Goal: Task Accomplishment & Management: Manage account settings

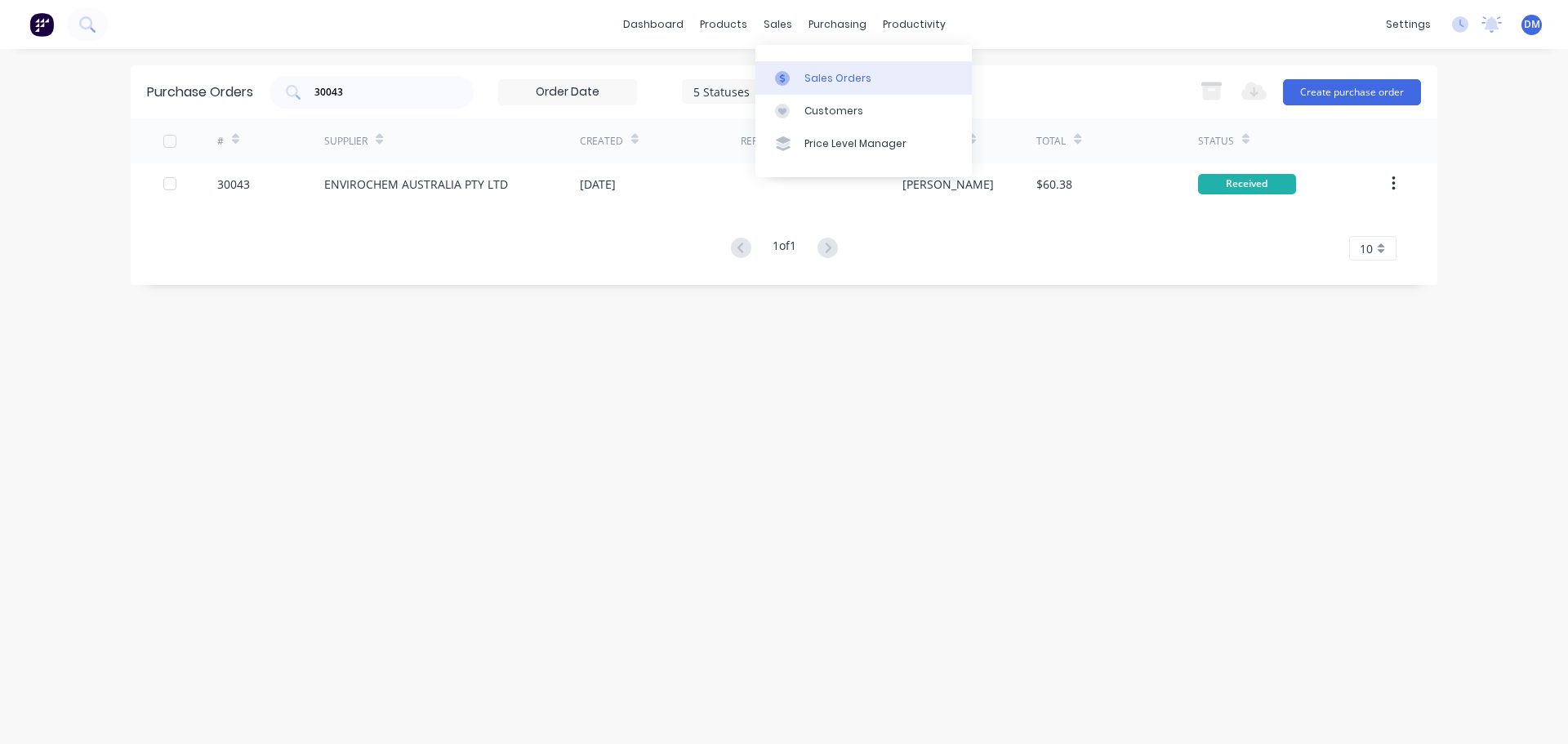
drag, startPoint x: 827, startPoint y: 84, endPoint x: 816, endPoint y: 77, distance: 13.0
click at [827, 84] on div "Sales Orders" at bounding box center [838, 78] width 67 height 15
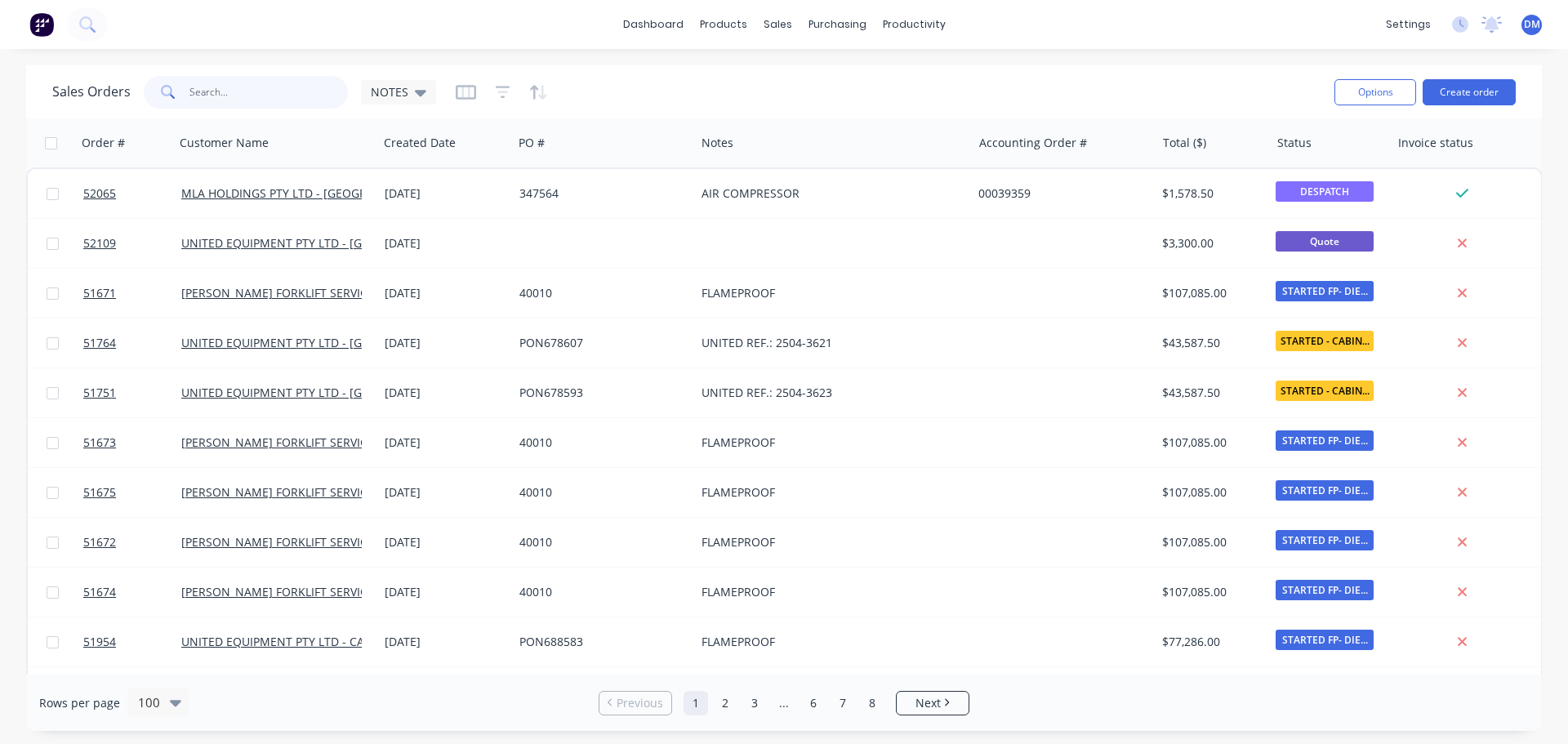
click at [264, 83] on input "text" at bounding box center [269, 92] width 160 height 32
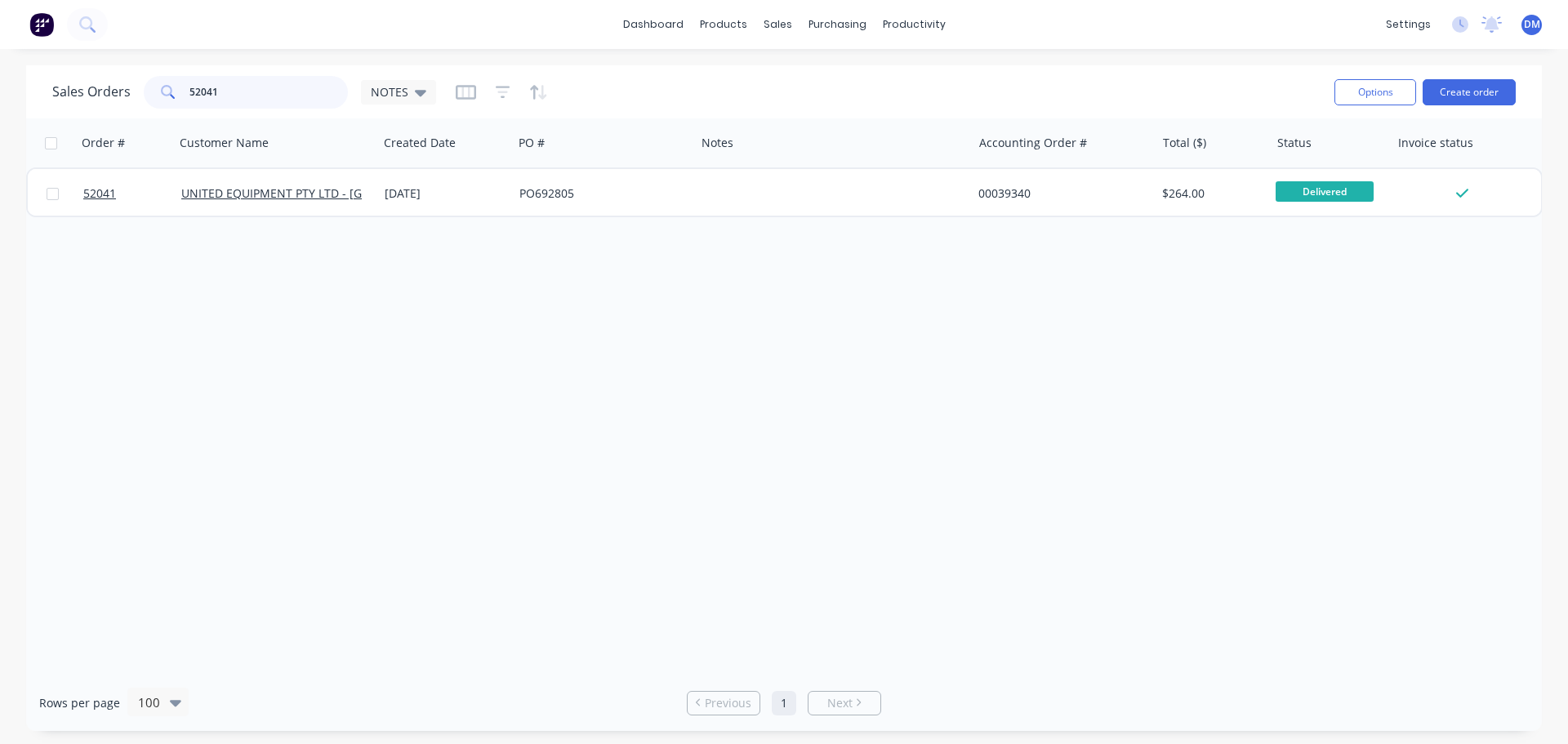
drag, startPoint x: 231, startPoint y: 94, endPoint x: 137, endPoint y: 90, distance: 94.1
click at [137, 90] on div "Sales Orders 52041 NOTES" at bounding box center [244, 92] width 384 height 32
type input "52038"
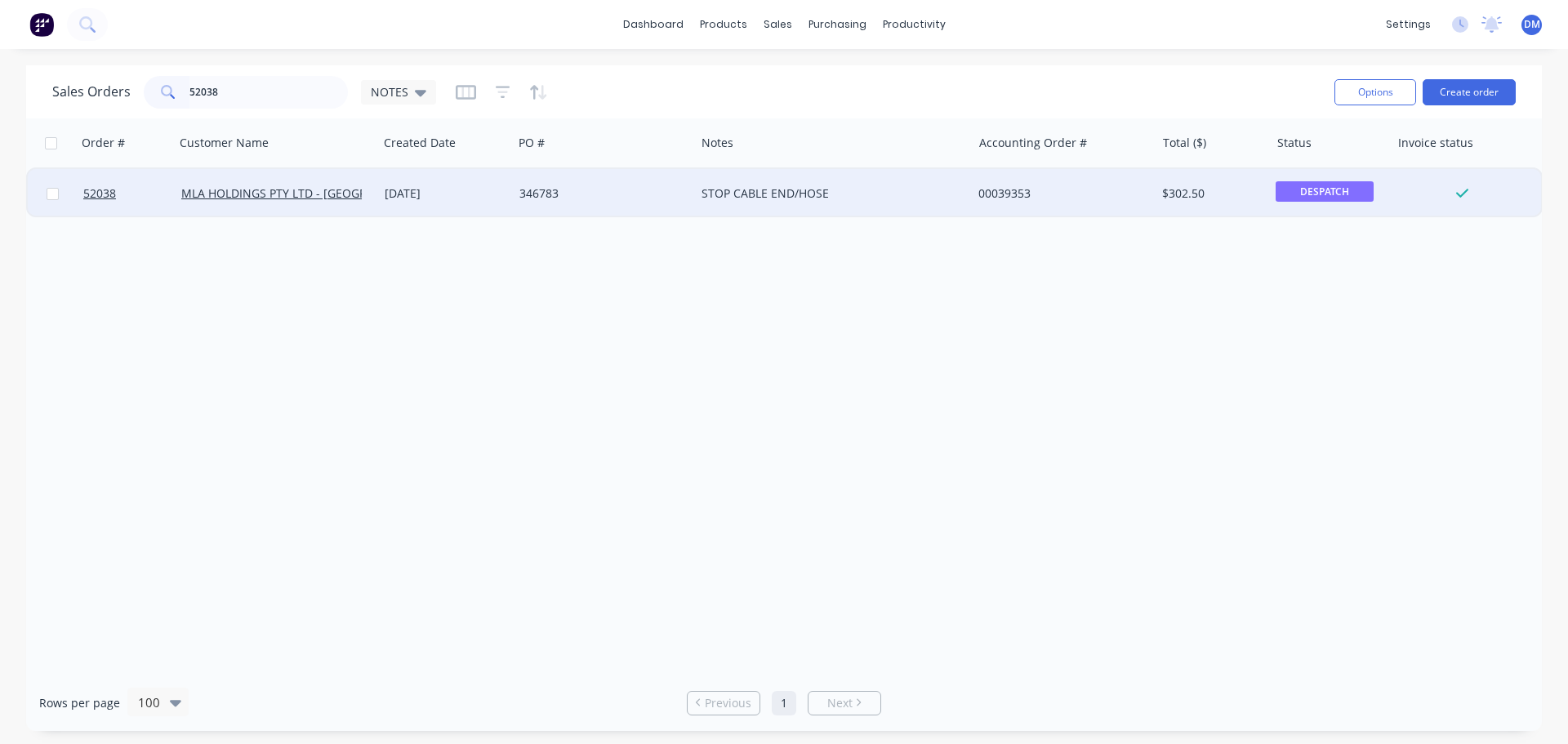
click at [1351, 192] on span "DESPATCH" at bounding box center [1324, 192] width 98 height 20
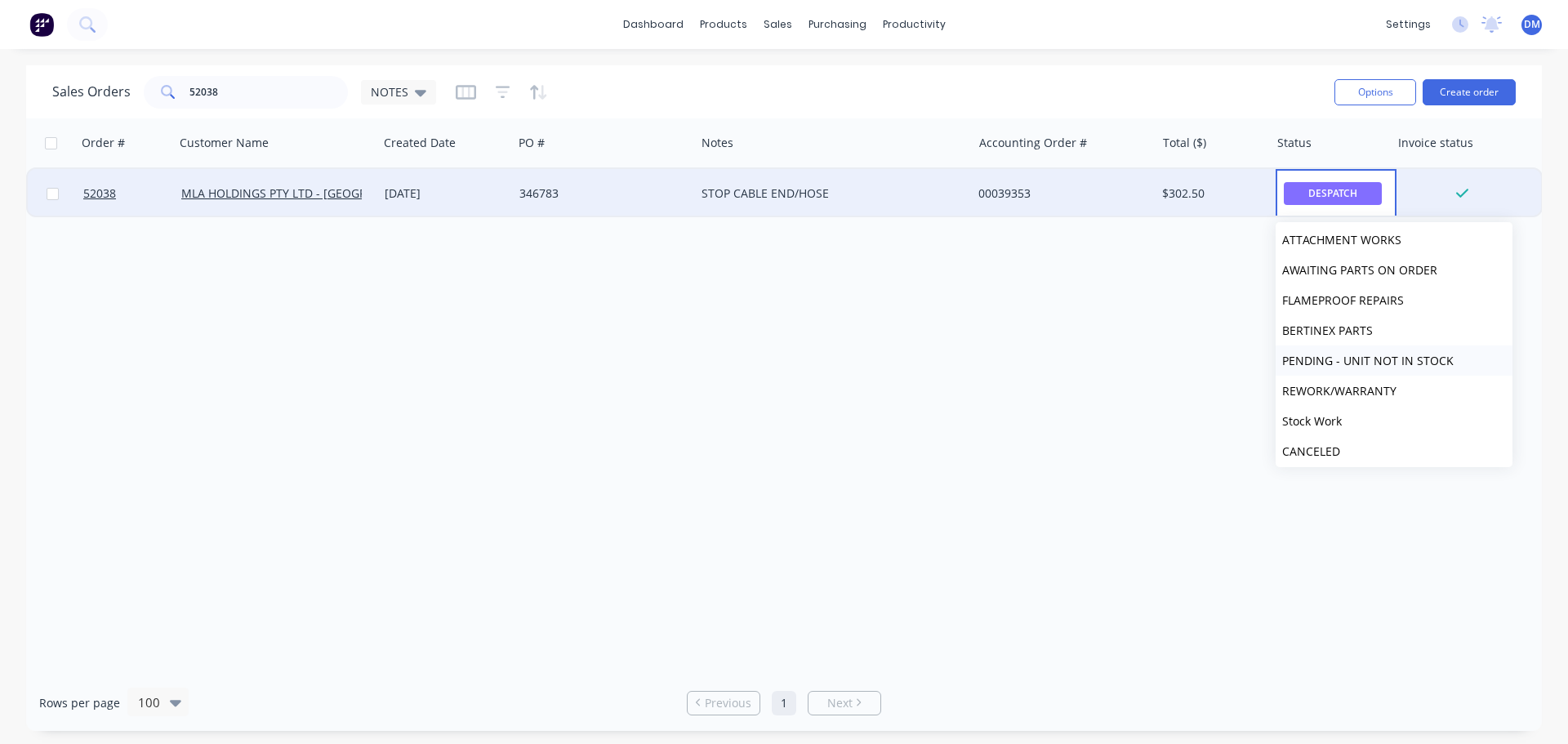
scroll to position [493, 0]
click at [1348, 418] on button "Delivered" at bounding box center [1394, 415] width 237 height 30
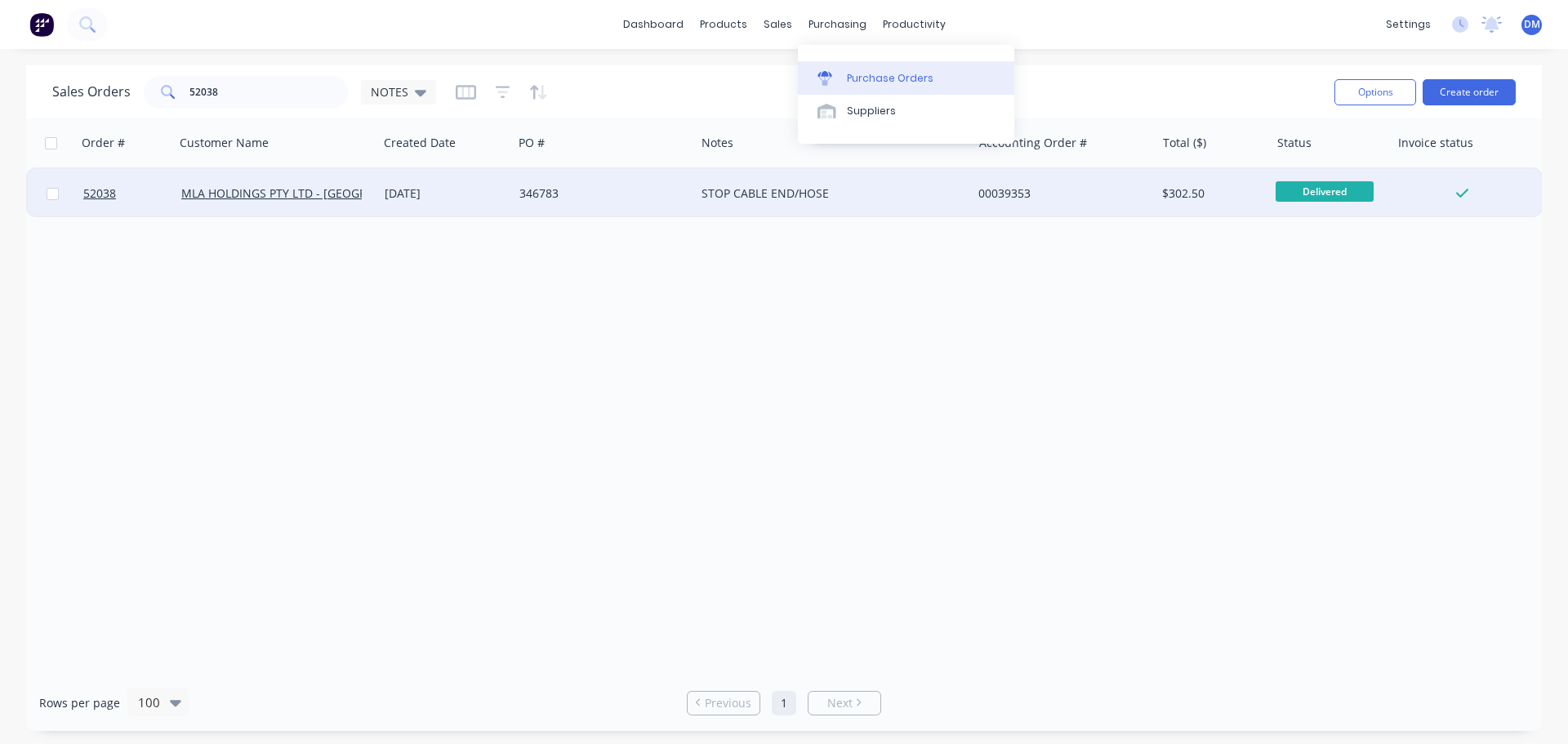
click at [870, 71] on div "Purchase Orders" at bounding box center [890, 78] width 86 height 15
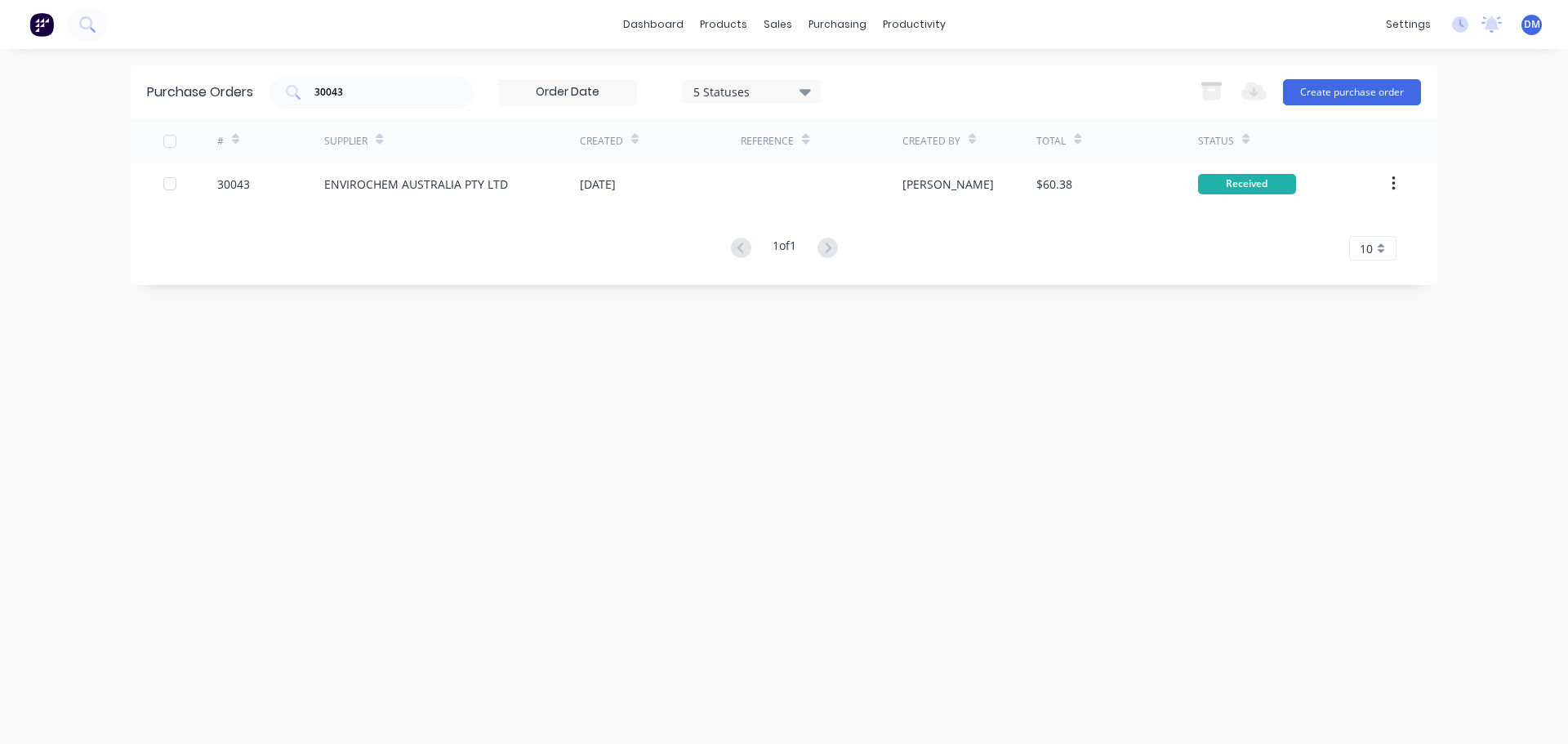
drag, startPoint x: 303, startPoint y: 86, endPoint x: 166, endPoint y: 100, distance: 137.7
click at [168, 90] on div "Purchase Orders 30043 5 Statuses 5 Statuses Export to Excel (XLSX) Create purch…" at bounding box center [784, 92] width 1307 height 53
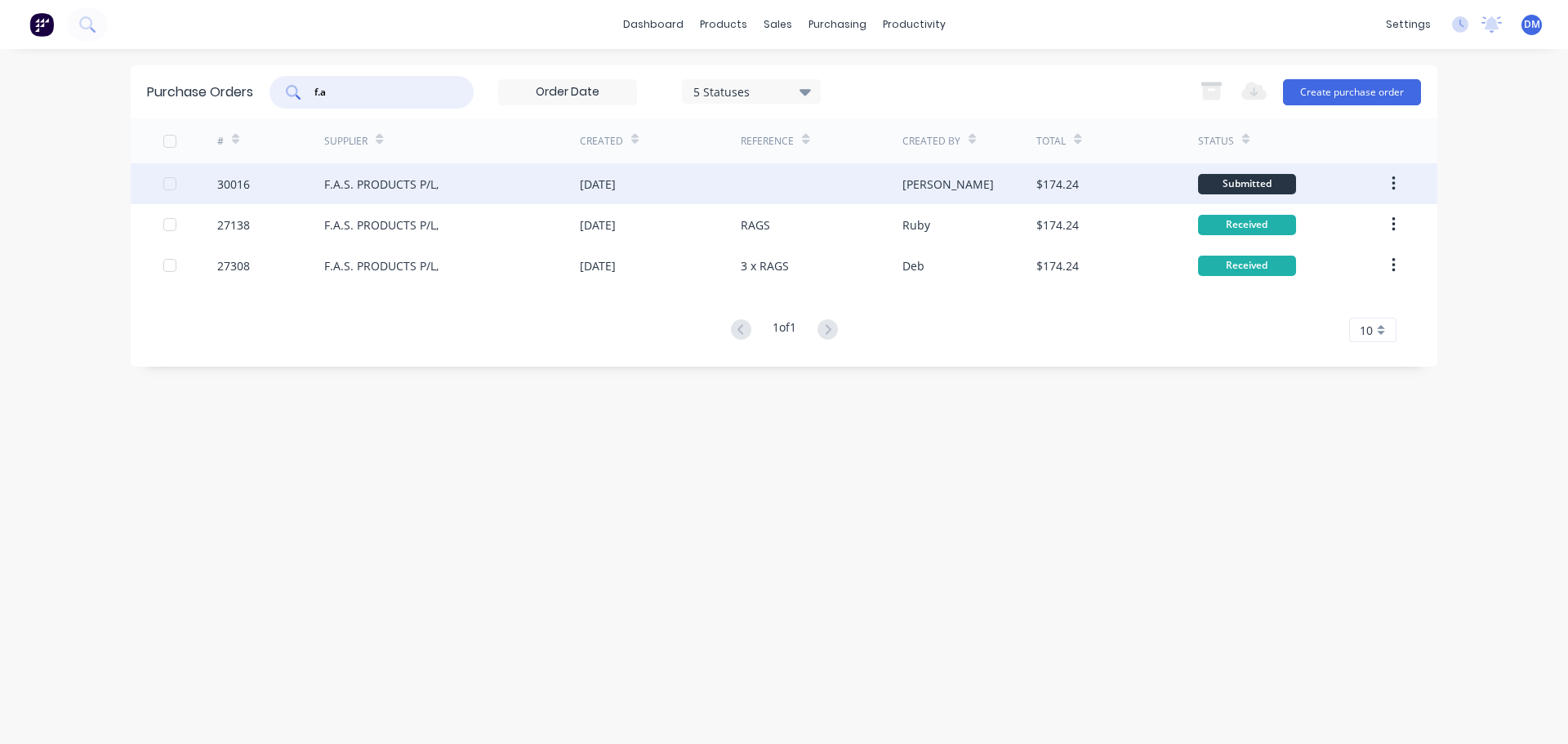
type input "f.a"
click at [592, 184] on div "[DATE]" at bounding box center [598, 184] width 36 height 17
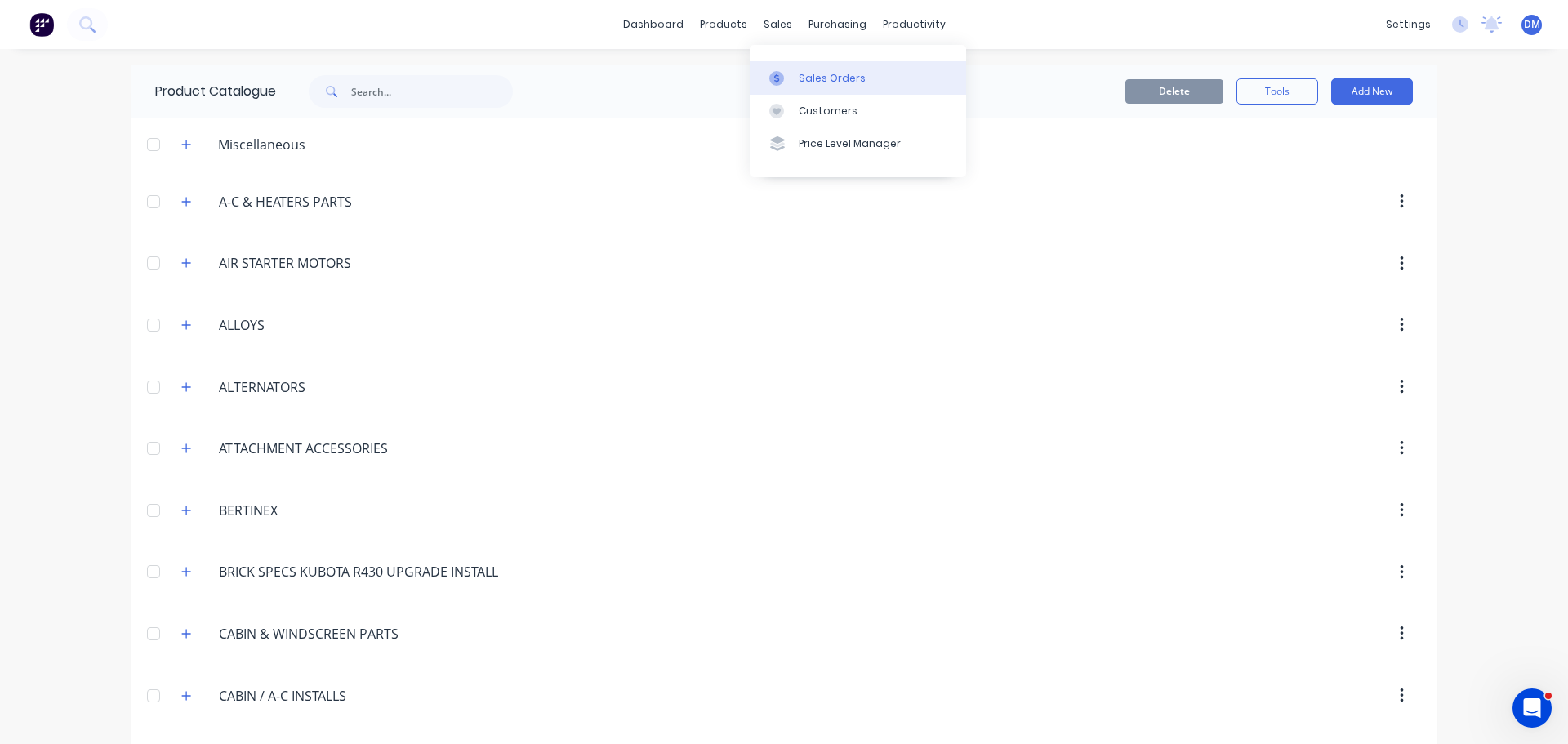
drag, startPoint x: 809, startPoint y: 76, endPoint x: 760, endPoint y: 64, distance: 50.4
click at [806, 76] on div "Sales Orders" at bounding box center [832, 78] width 67 height 15
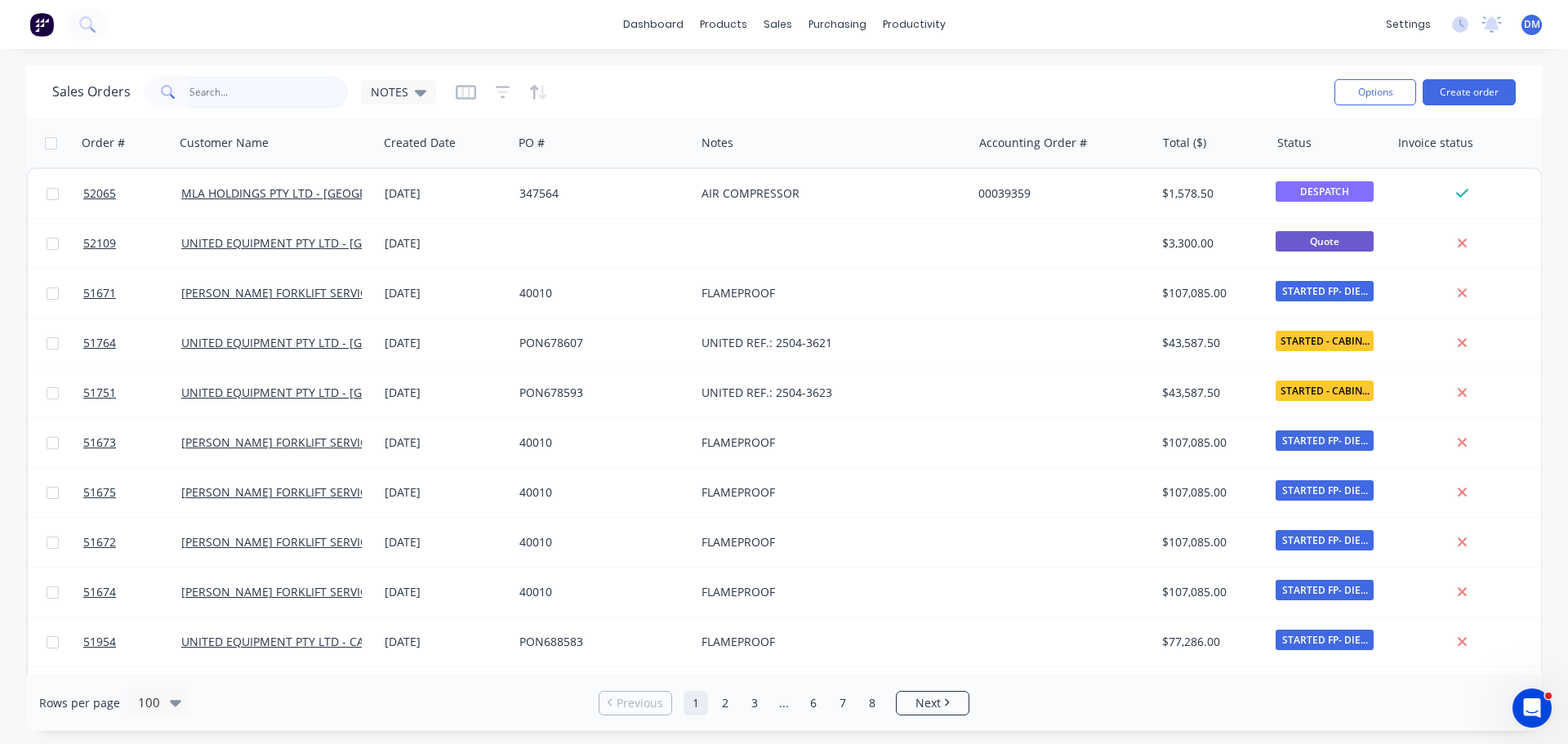
click at [284, 89] on input "text" at bounding box center [269, 92] width 160 height 32
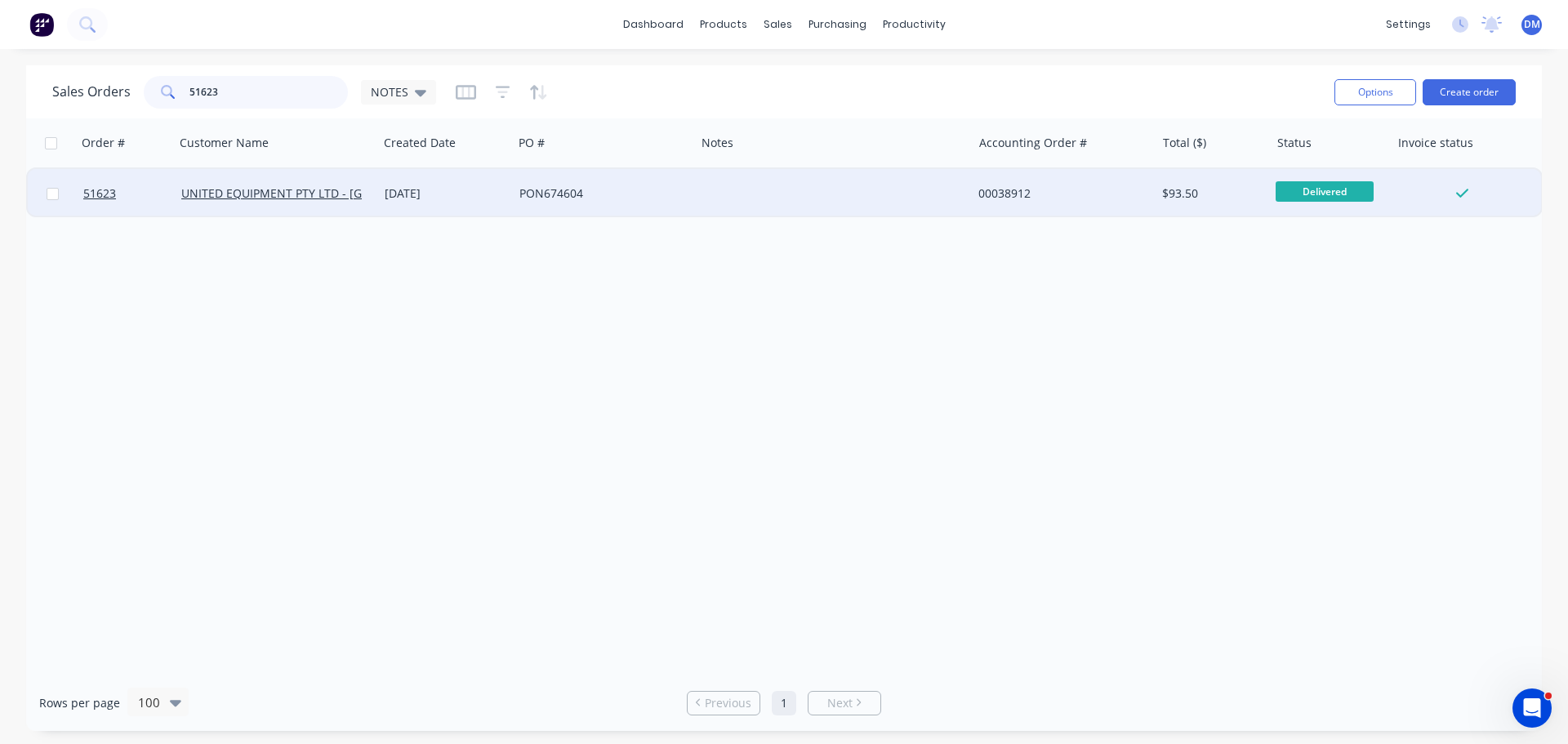
type input "51623"
click at [542, 192] on div "PON674604" at bounding box center [600, 193] width 161 height 16
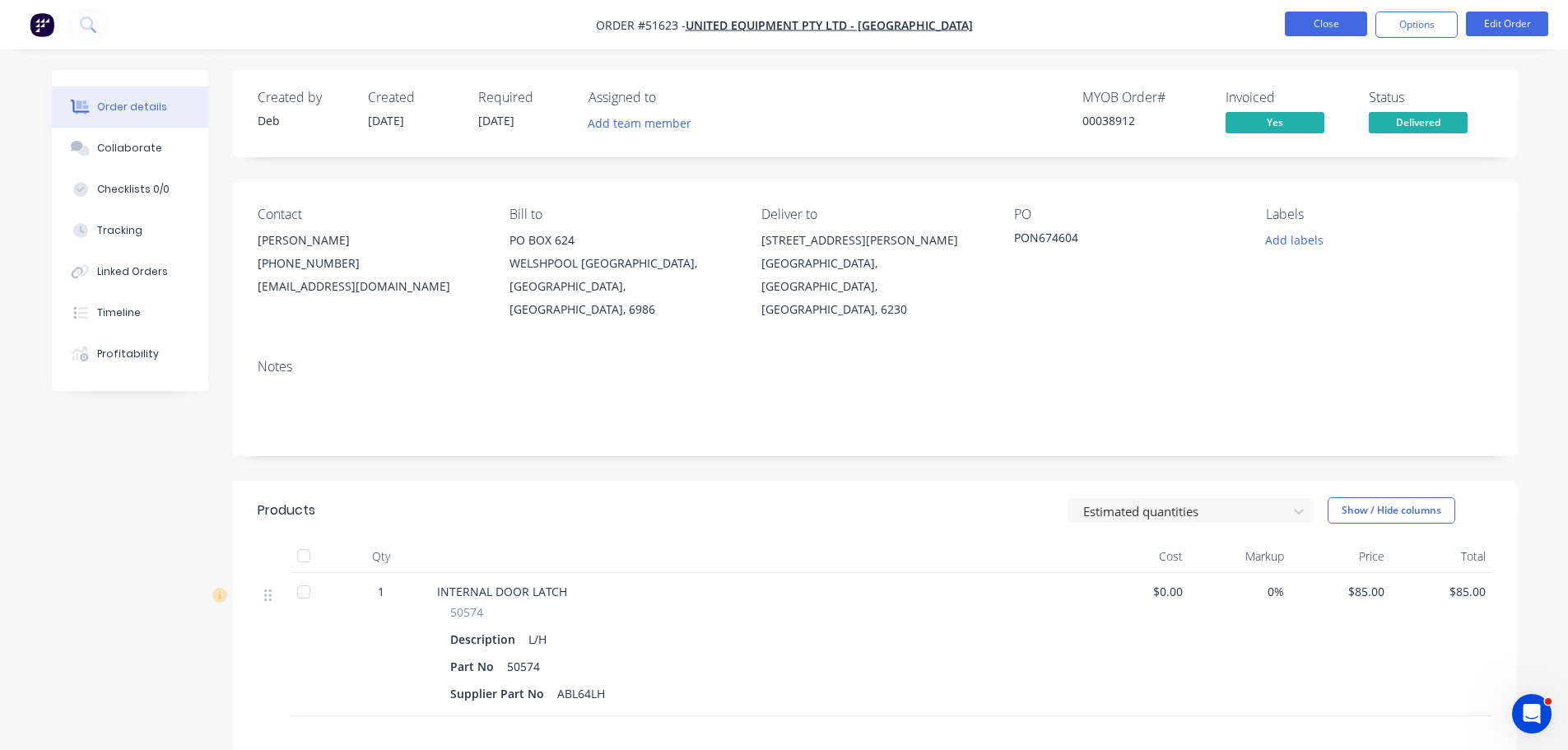
click at [1308, 28] on button "Close" at bounding box center [1326, 23] width 83 height 25
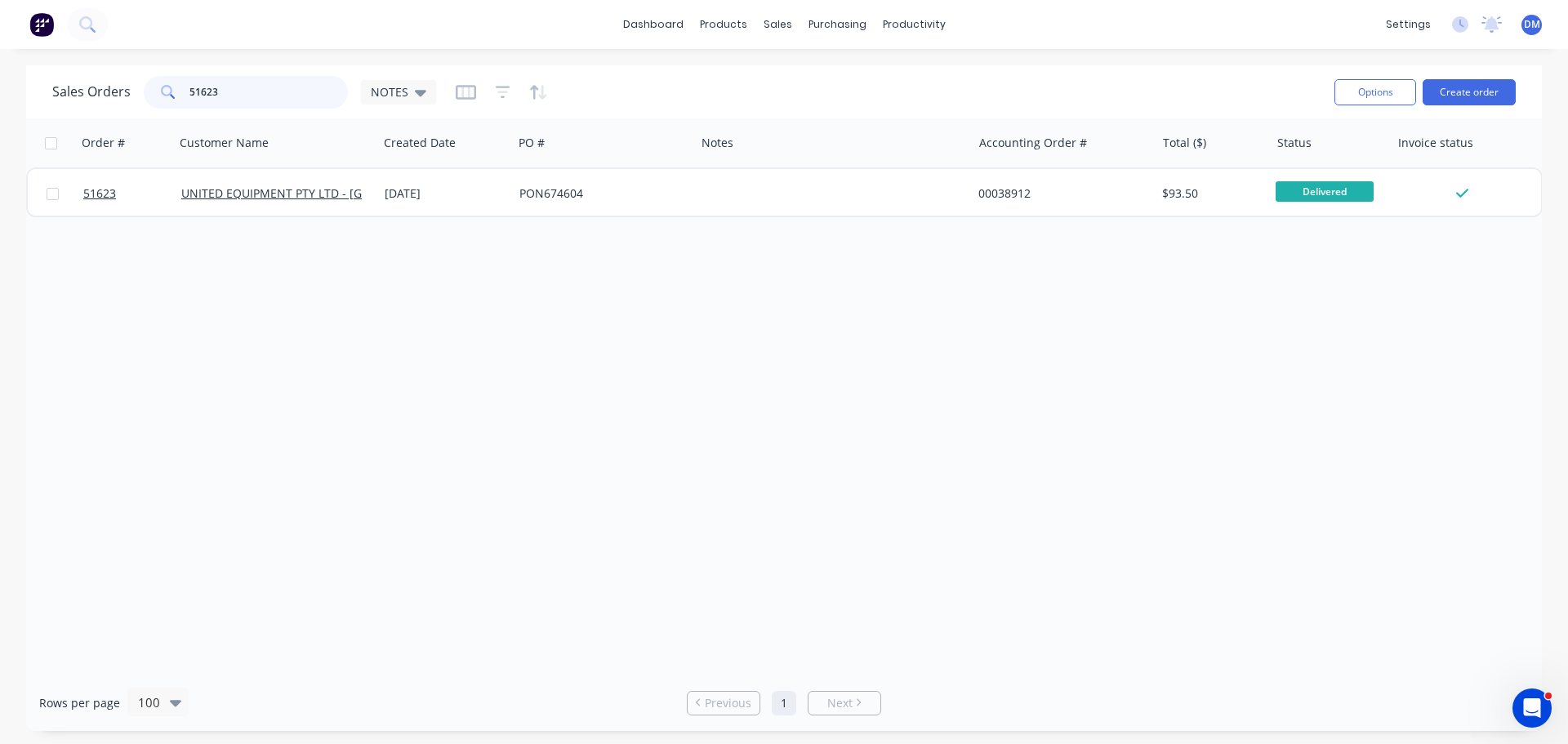
drag, startPoint x: 229, startPoint y: 90, endPoint x: 117, endPoint y: 90, distance: 112.0
click at [122, 90] on div "Sales Orders 51623 NOTES" at bounding box center [244, 92] width 384 height 32
type input "52092"
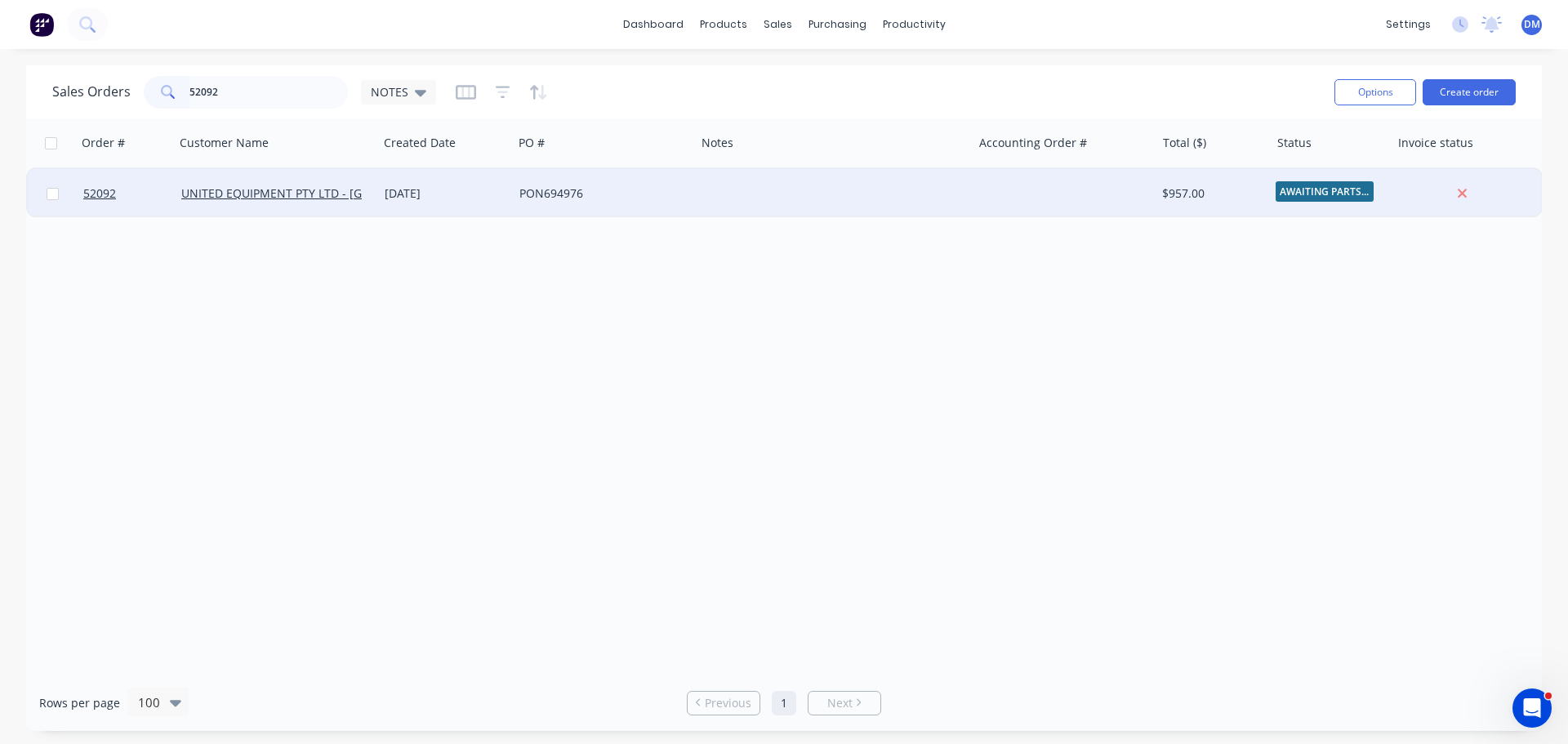
click at [572, 194] on div "PON694976" at bounding box center [600, 193] width 161 height 16
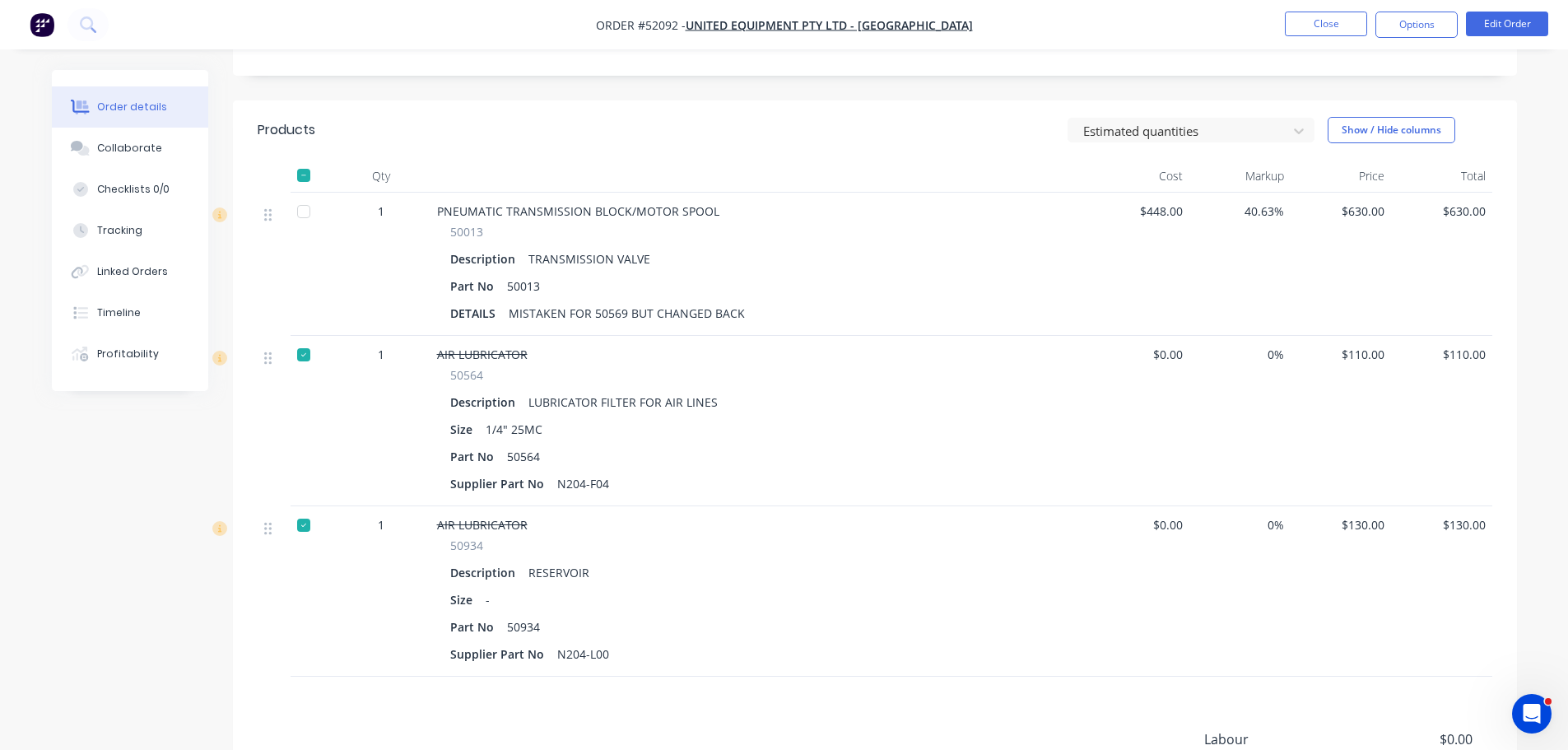
scroll to position [412, 0]
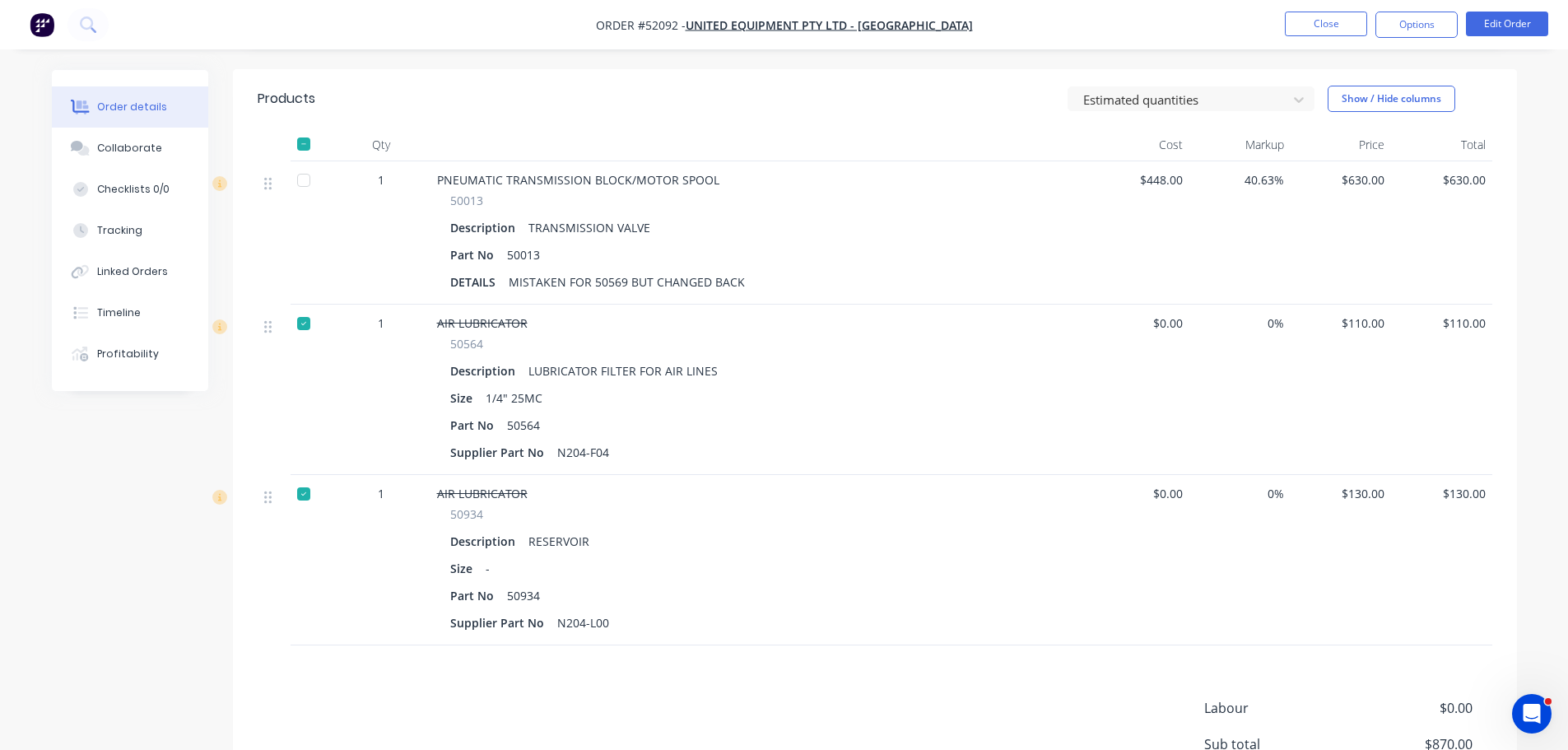
click at [298, 307] on div at bounding box center [303, 323] width 33 height 33
click at [305, 477] on div at bounding box center [303, 494] width 33 height 33
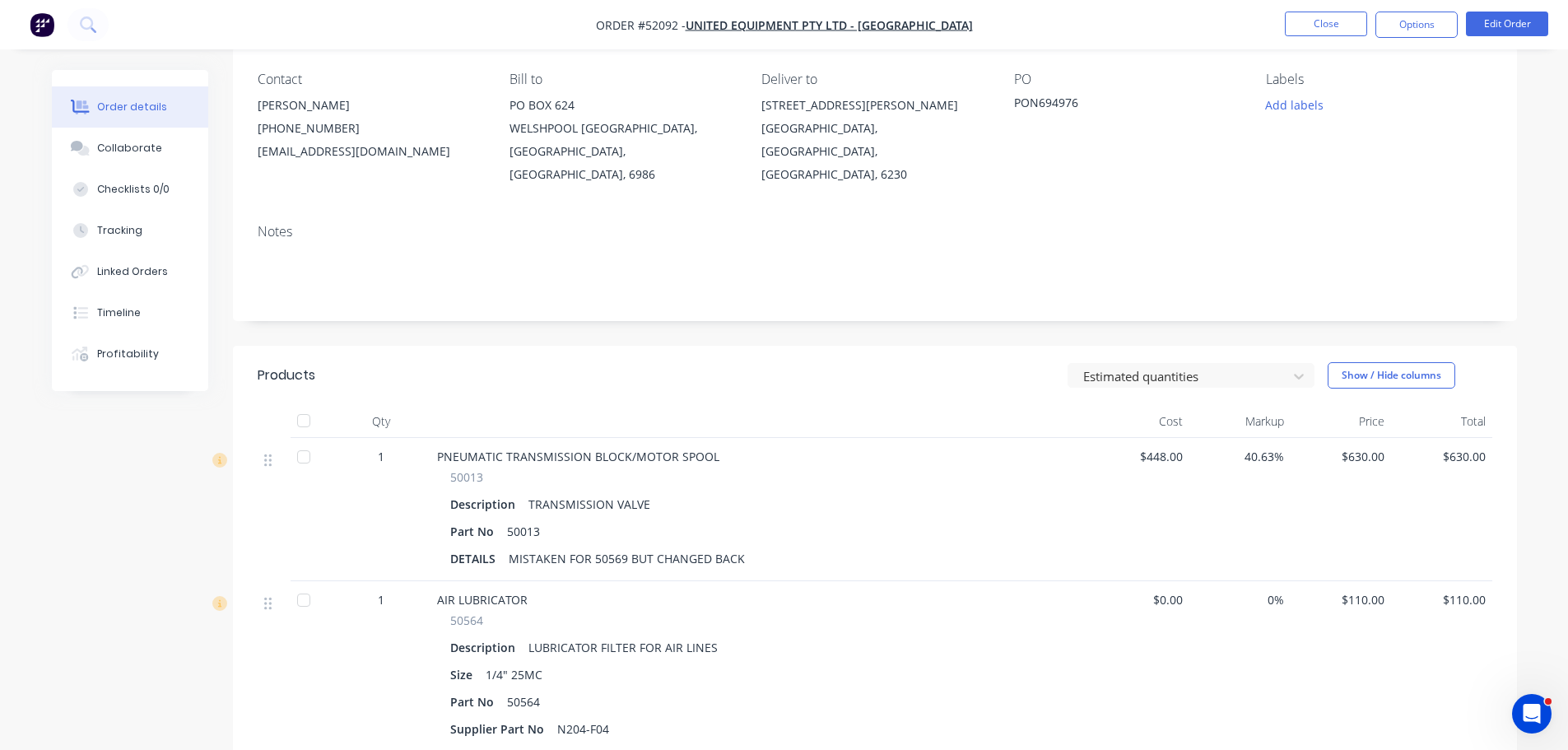
scroll to position [0, 0]
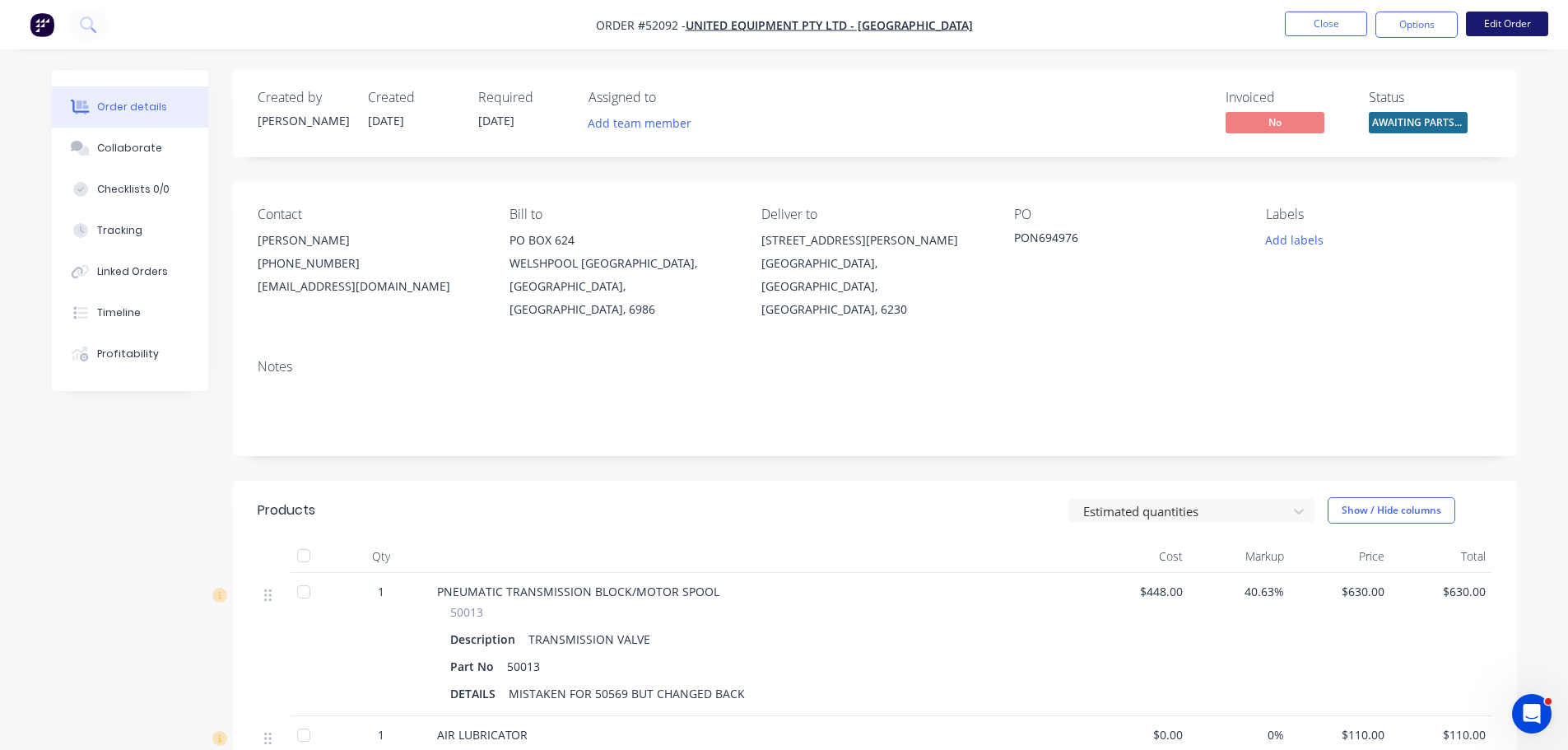
click at [1485, 21] on button "Edit Order" at bounding box center [1507, 23] width 83 height 25
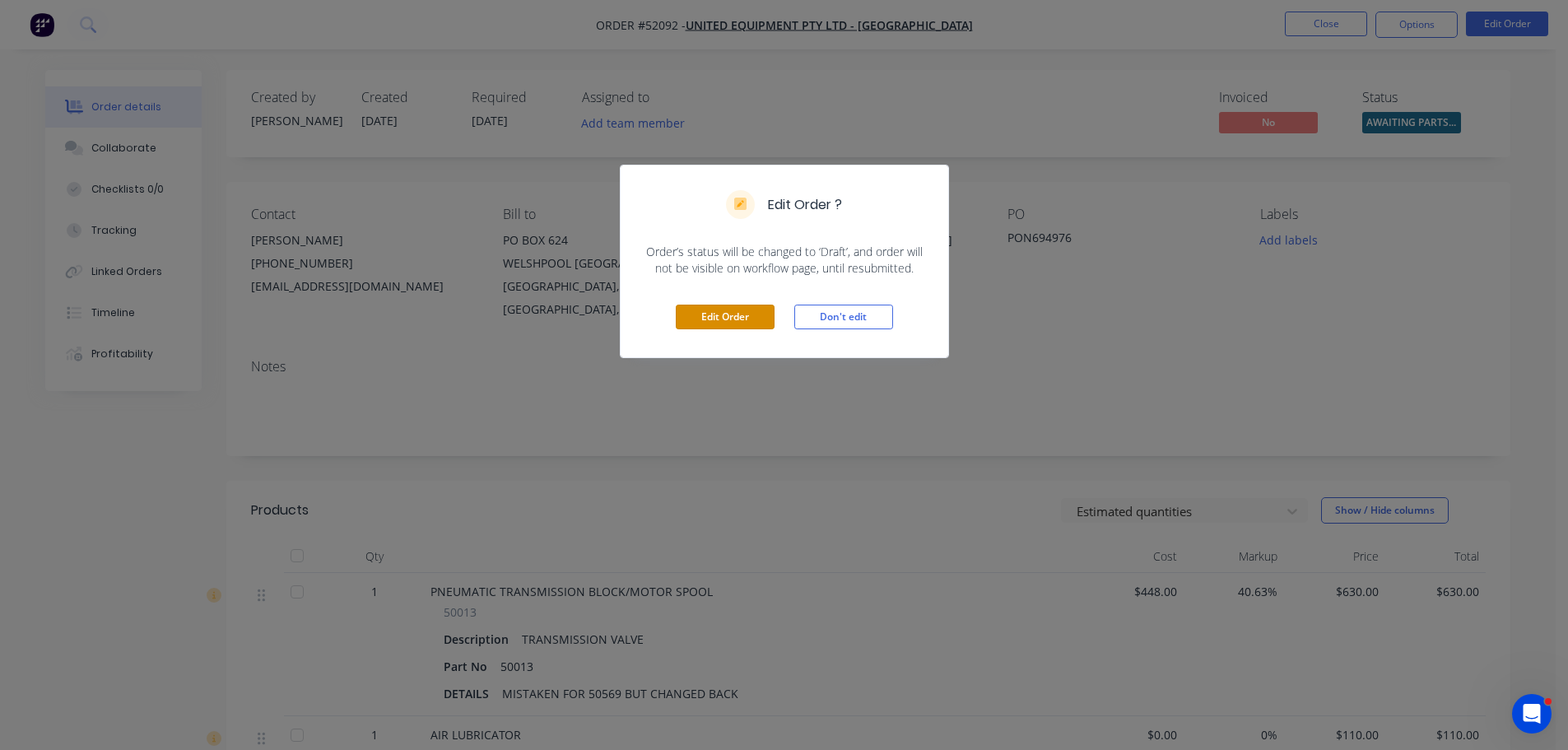
drag, startPoint x: 693, startPoint y: 316, endPoint x: 674, endPoint y: 318, distance: 19.1
click at [692, 316] on button "Edit Order" at bounding box center [725, 317] width 99 height 25
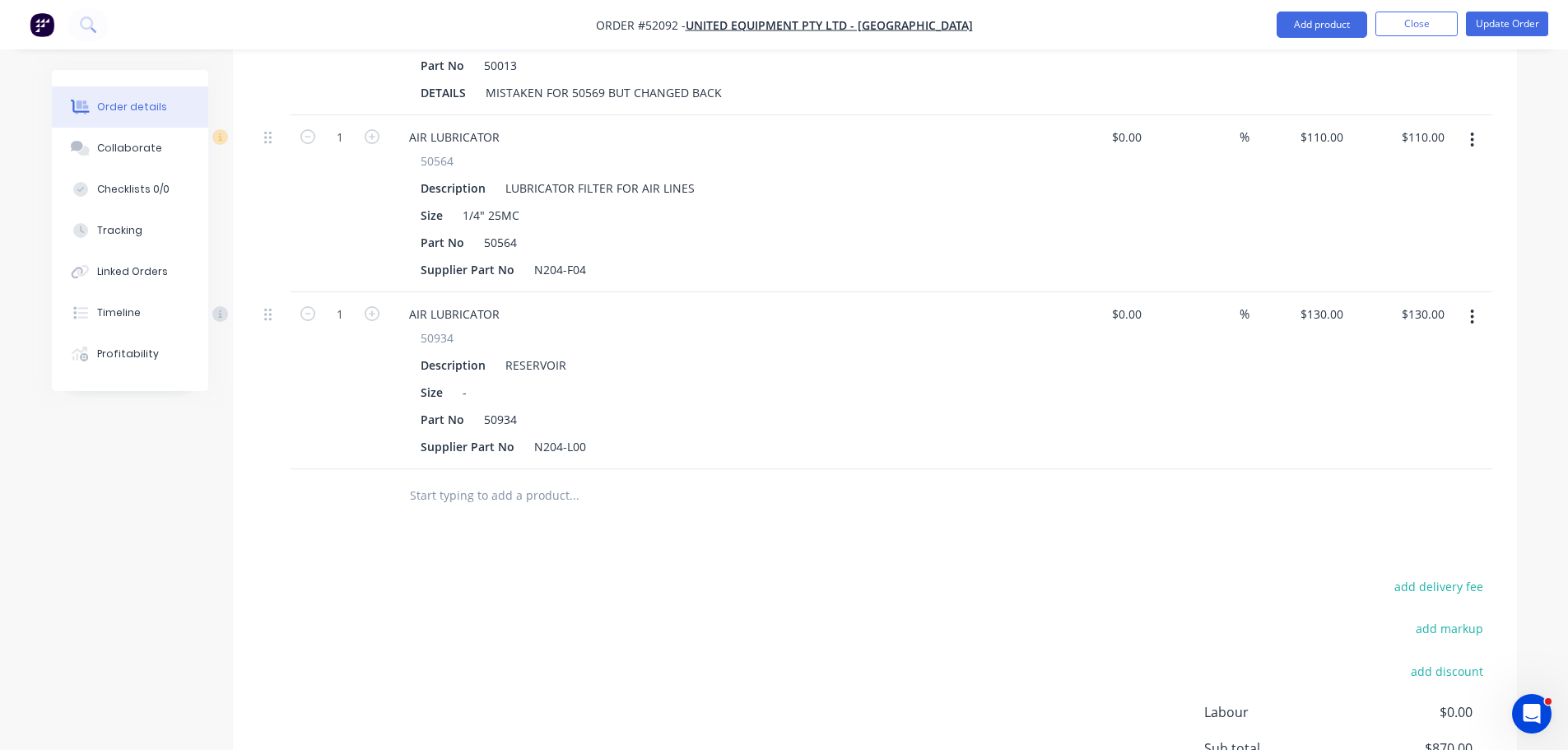
scroll to position [659, 0]
click at [1442, 574] on button "add delivery fee" at bounding box center [1438, 585] width 106 height 22
type input "60"
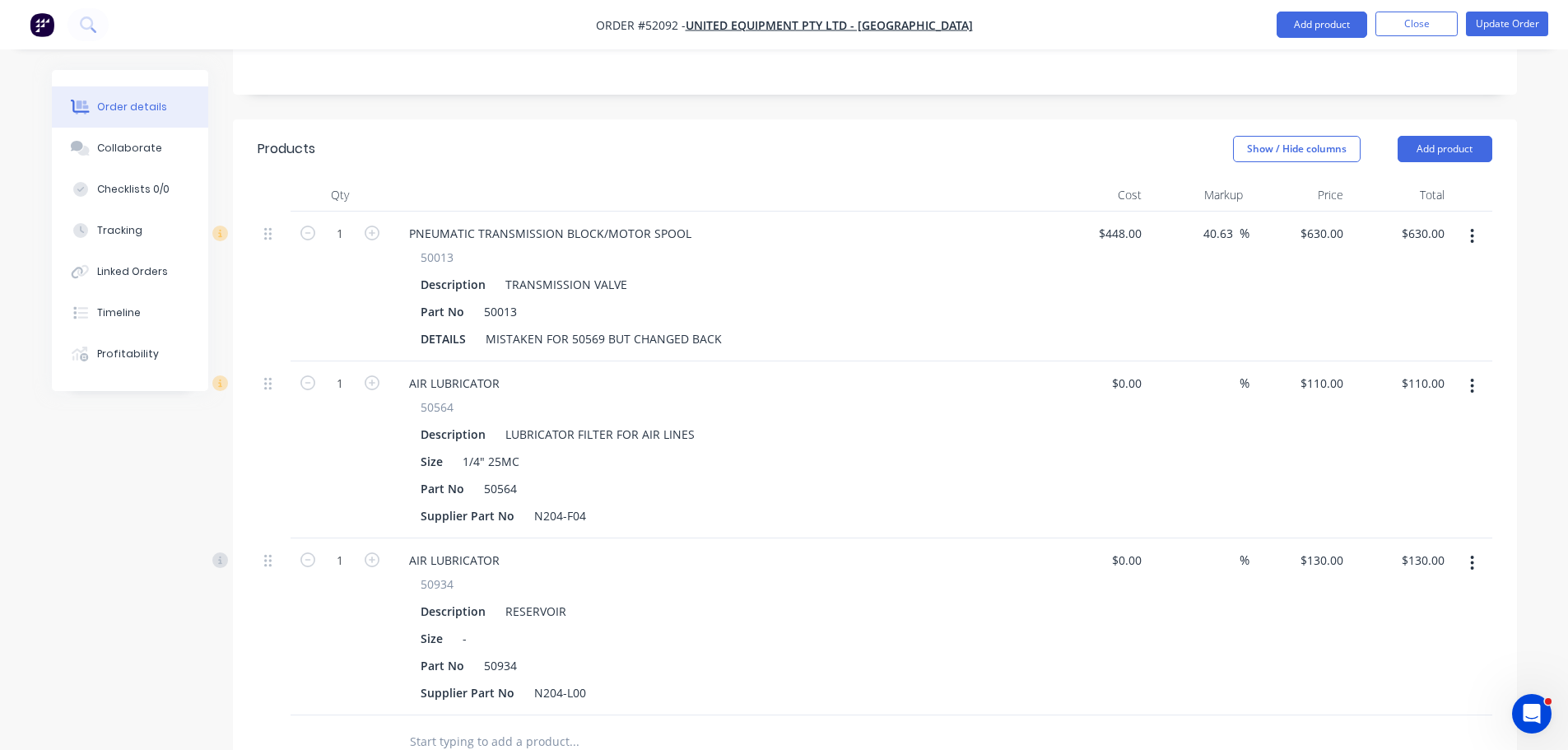
scroll to position [329, 0]
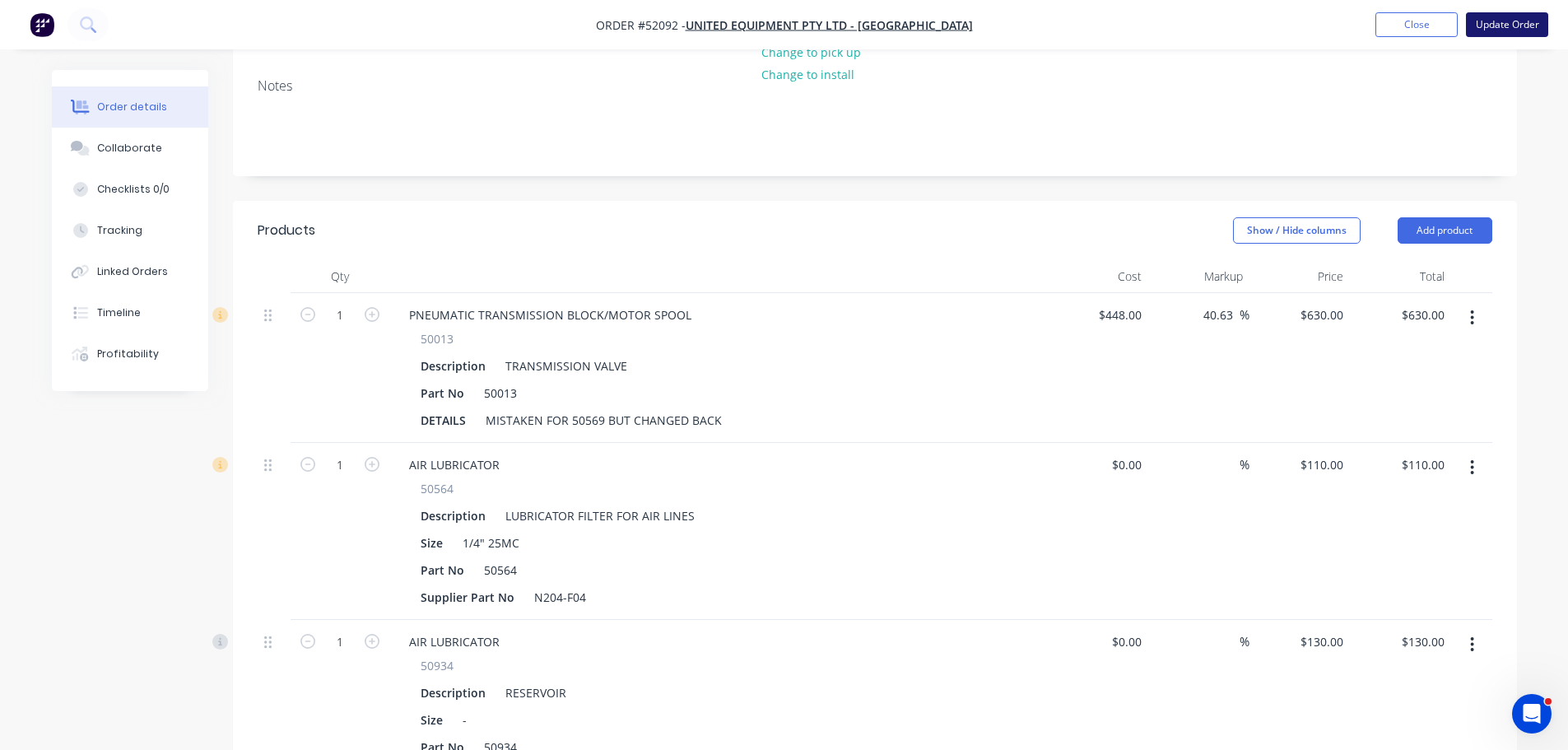
click at [1494, 23] on button "Update Order" at bounding box center [1507, 24] width 83 height 25
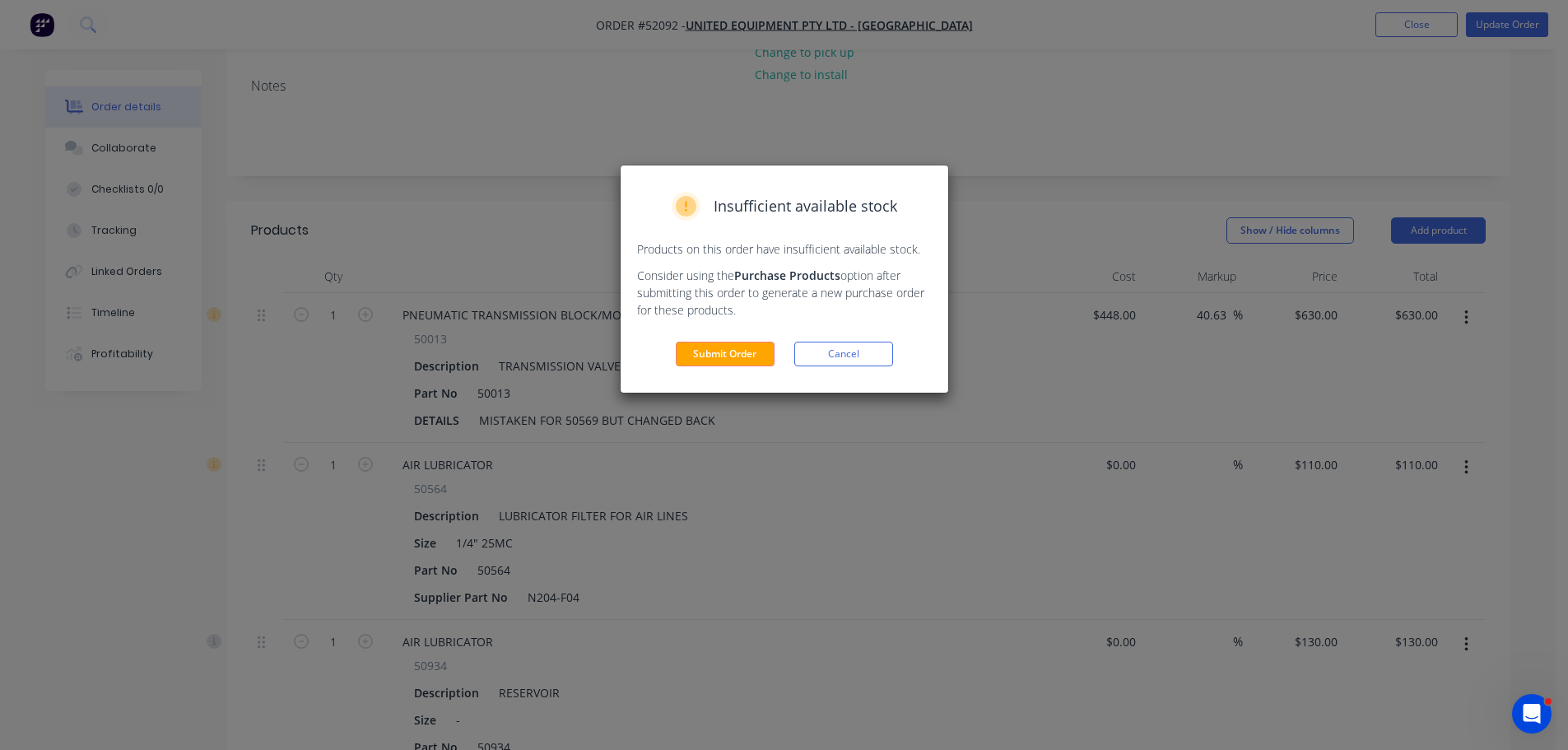
click at [692, 355] on button "Submit Order" at bounding box center [725, 353] width 99 height 25
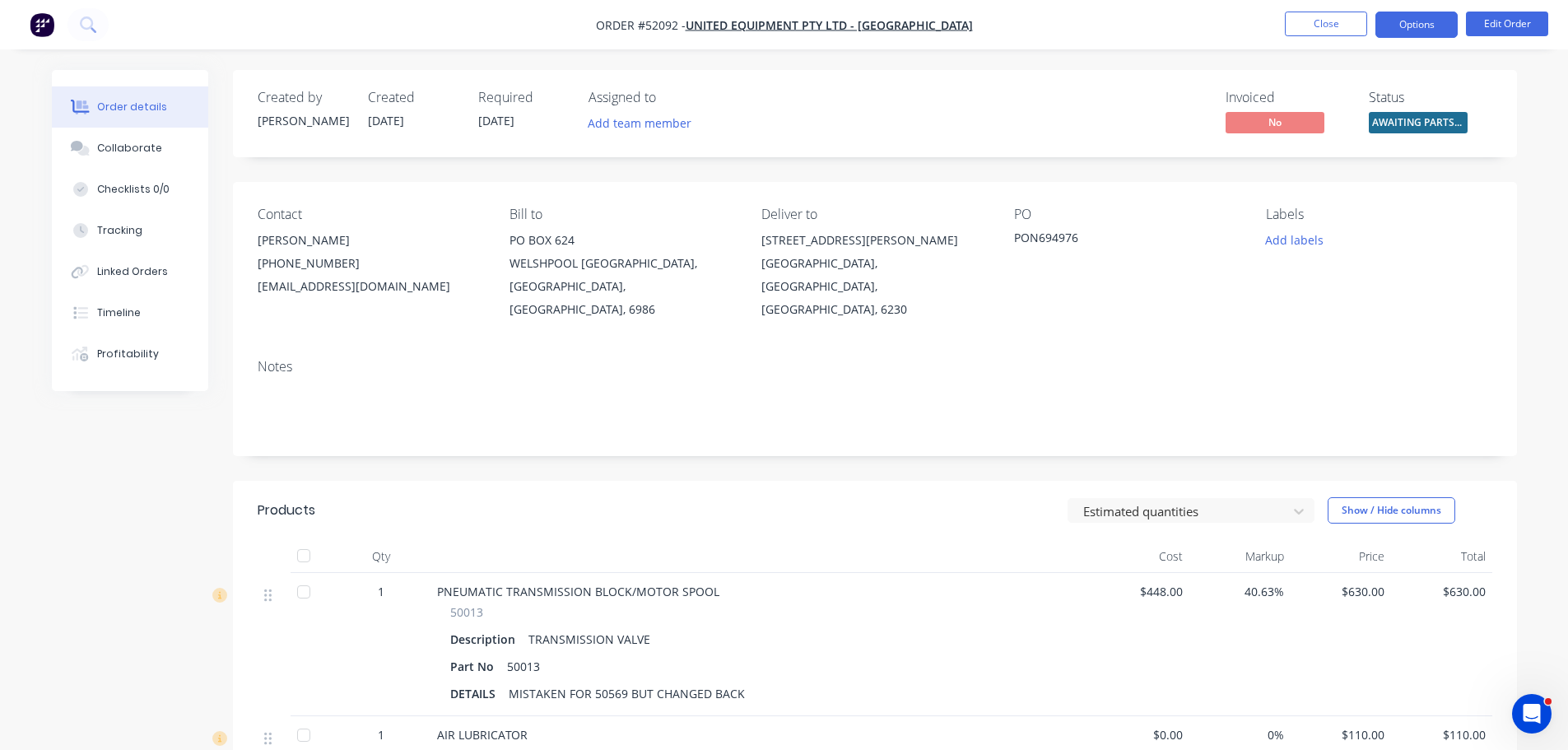
click at [1417, 17] on button "Options" at bounding box center [1417, 24] width 83 height 27
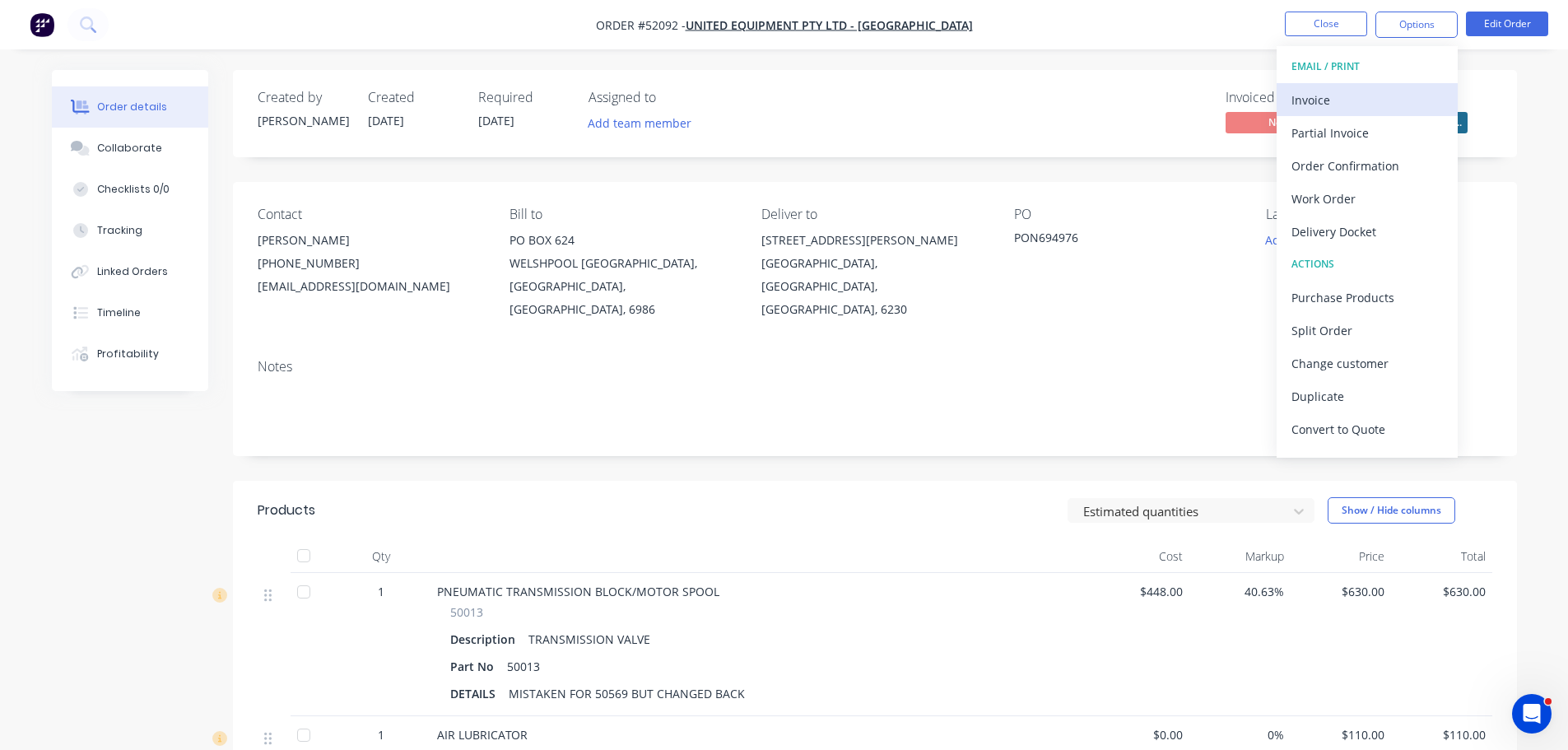
click at [1322, 95] on div "Invoice" at bounding box center [1367, 100] width 151 height 24
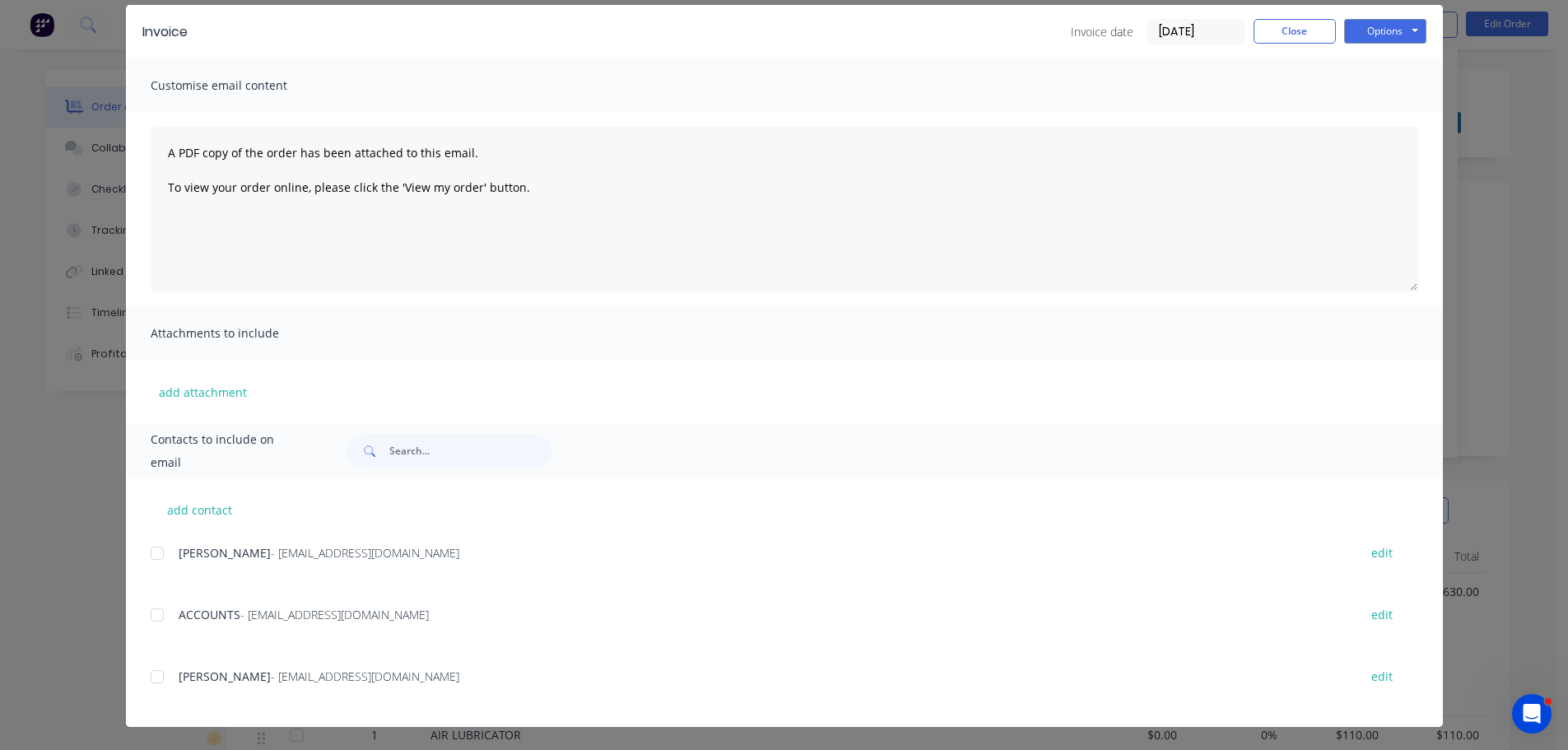
scroll to position [83, 0]
click at [146, 610] on div at bounding box center [157, 615] width 33 height 33
click at [144, 676] on div at bounding box center [157, 677] width 33 height 33
click at [1386, 31] on button "Options" at bounding box center [1385, 31] width 83 height 25
click at [1374, 107] on button "Email" at bounding box center [1396, 115] width 106 height 28
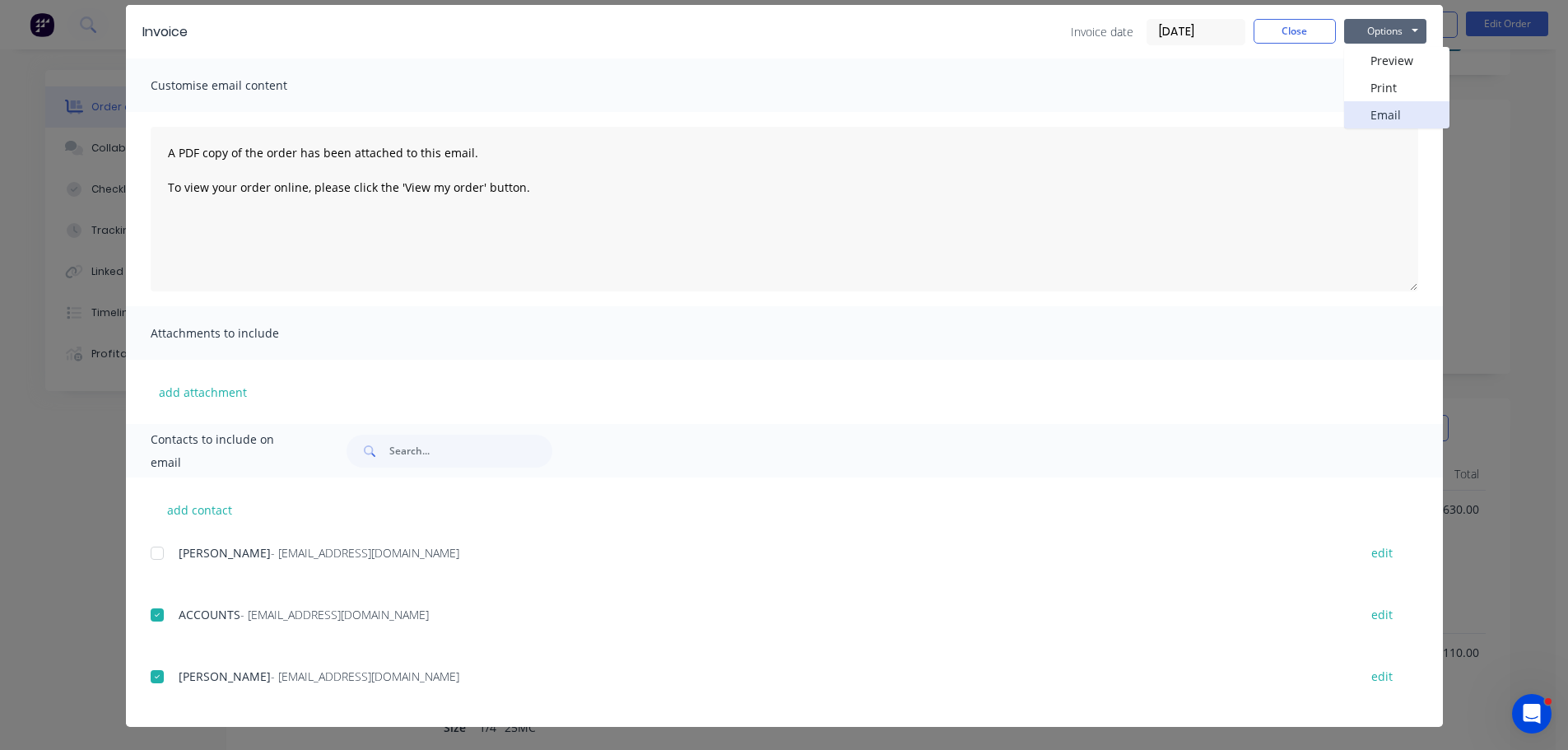
scroll to position [0, 0]
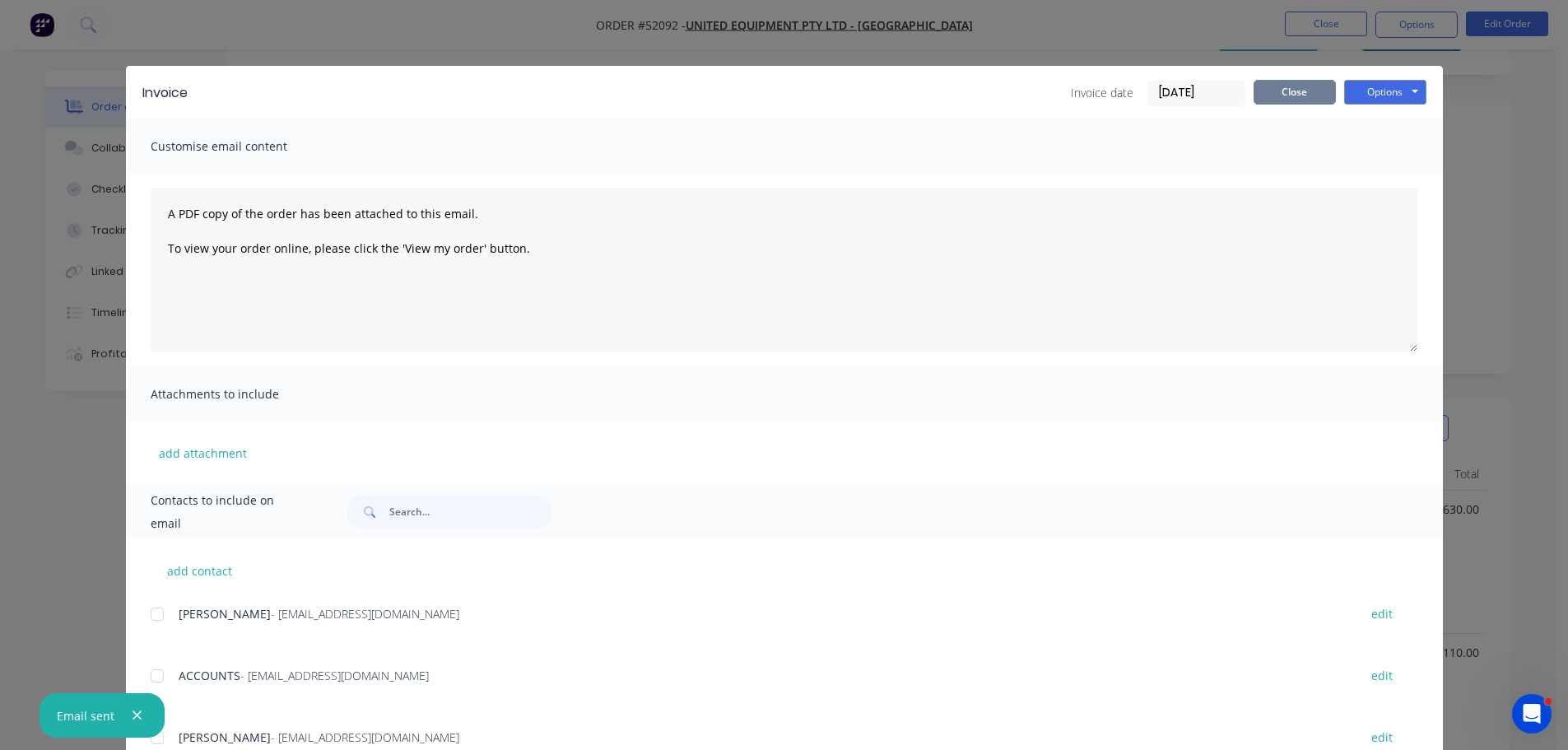
click at [1281, 85] on button "Close" at bounding box center [1295, 92] width 83 height 25
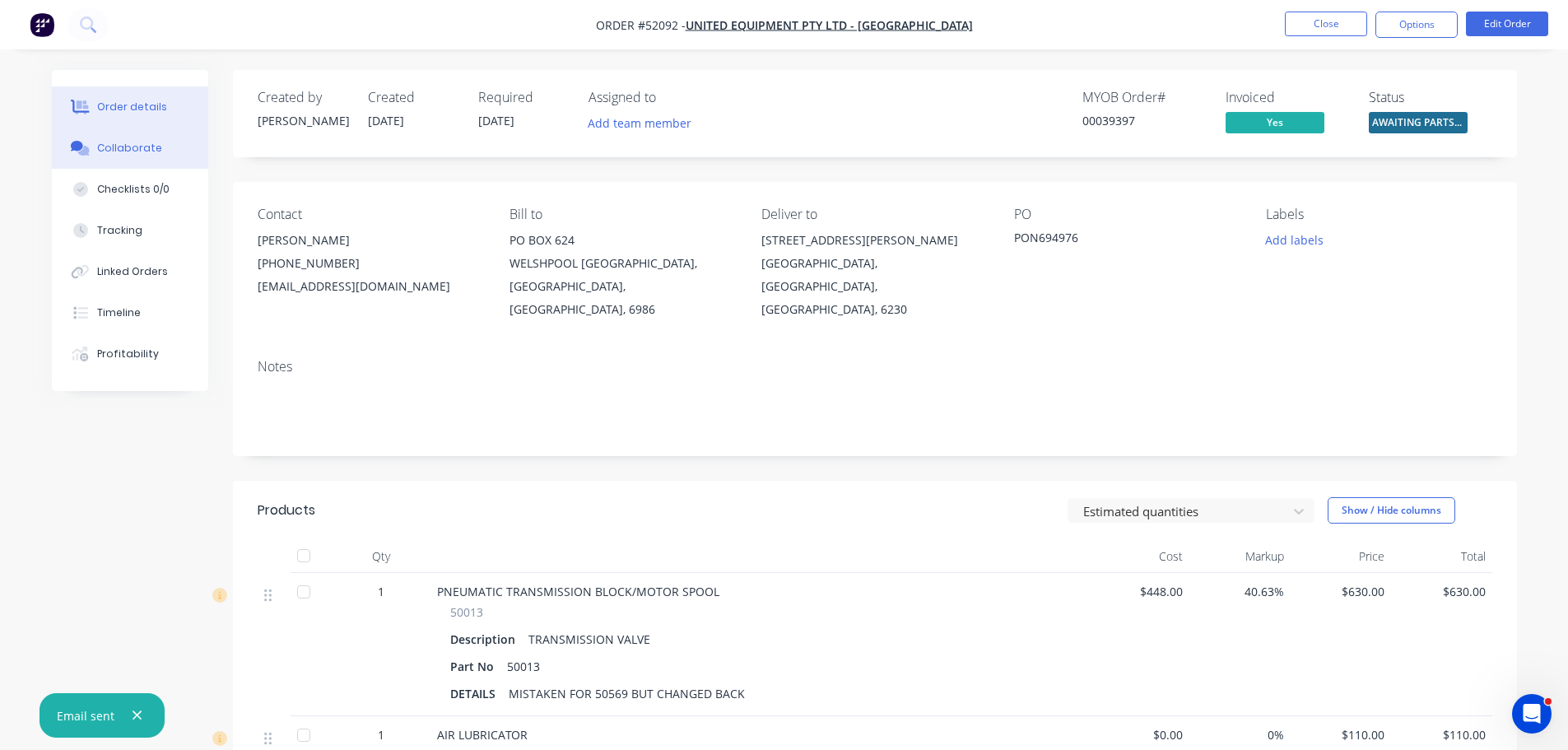
click at [125, 144] on div "Collaborate" at bounding box center [130, 148] width 65 height 15
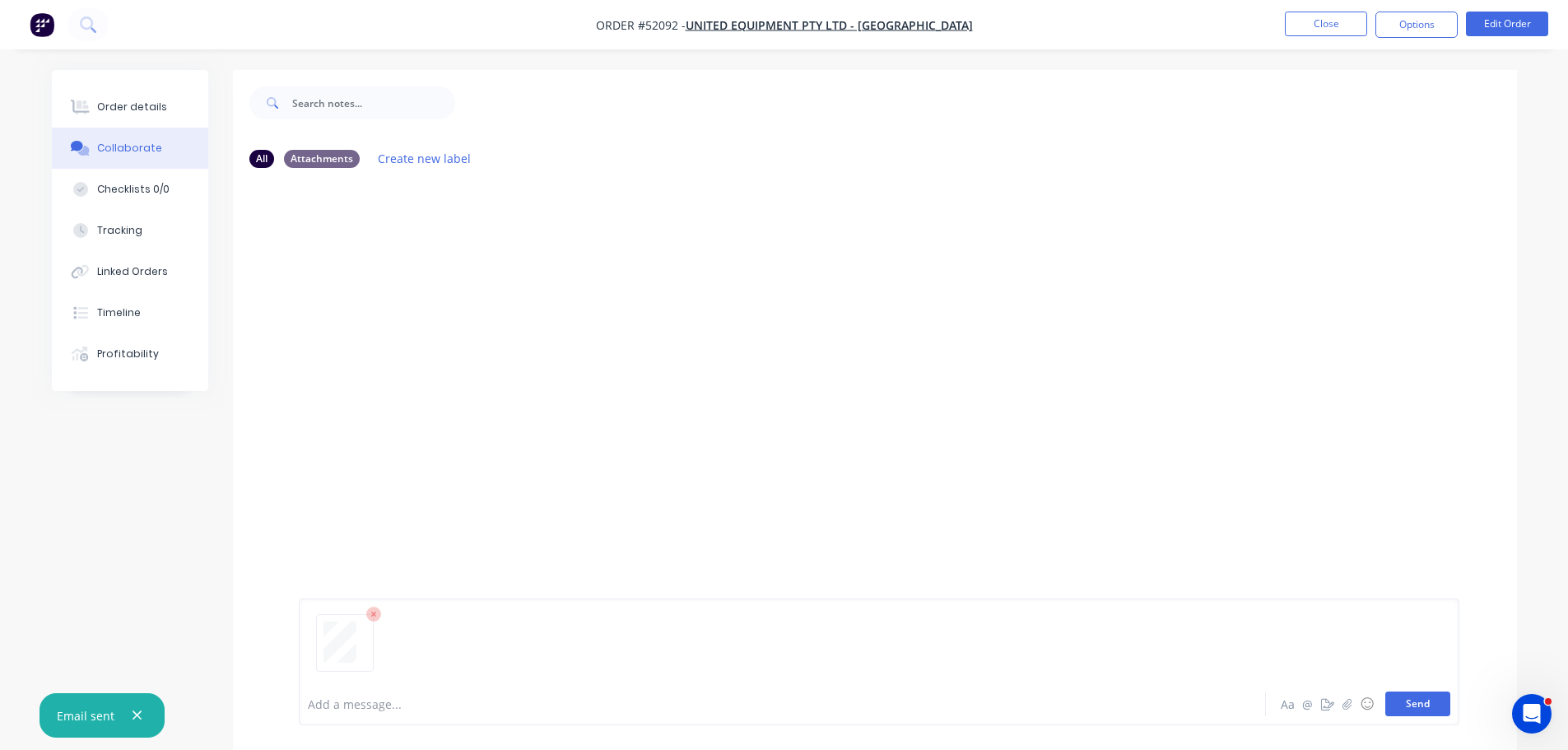
click at [1400, 707] on button "Send" at bounding box center [1418, 704] width 65 height 25
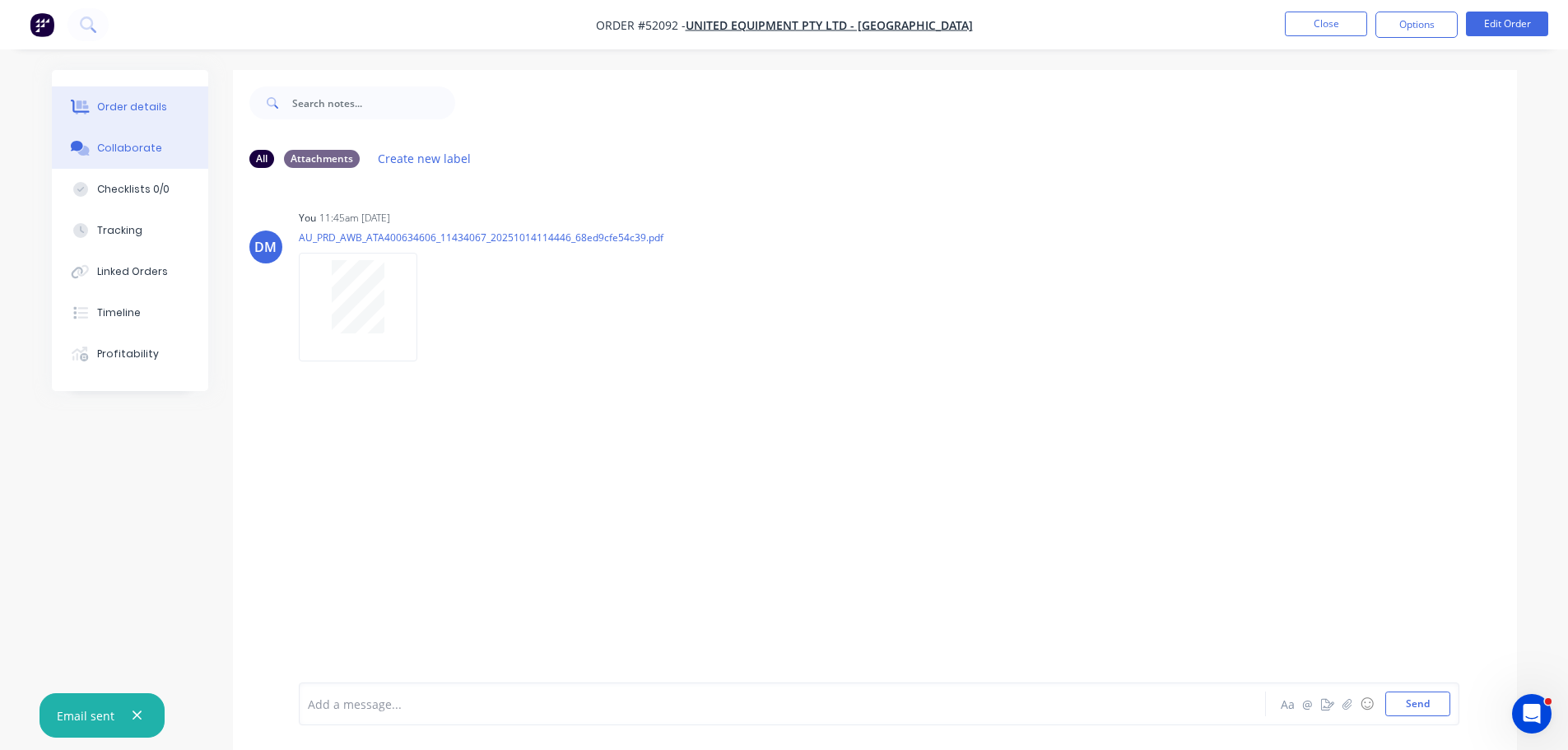
click at [141, 104] on div "Order details" at bounding box center [132, 107] width 70 height 15
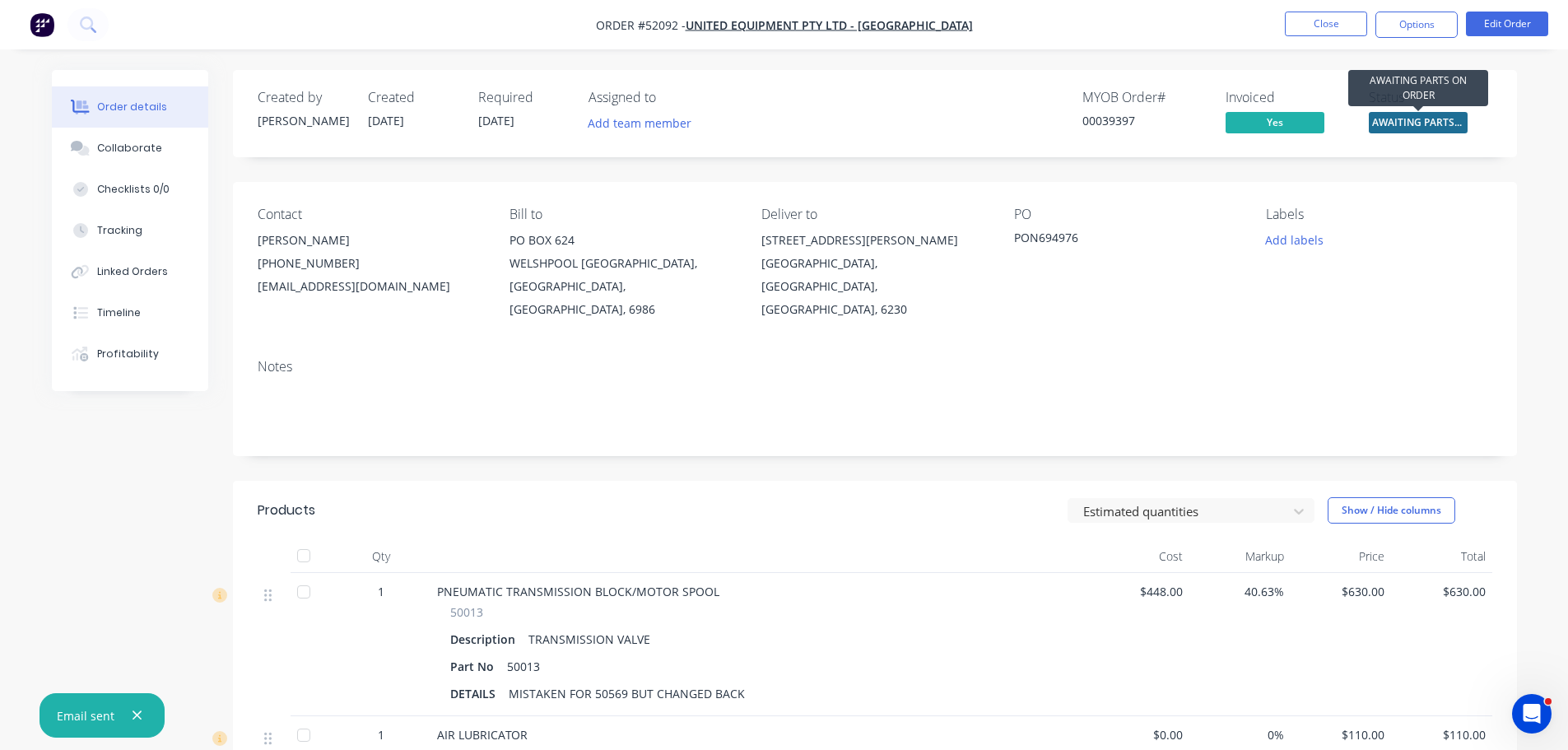
click at [1421, 124] on span "AWAITING PARTS ..." at bounding box center [1418, 122] width 99 height 21
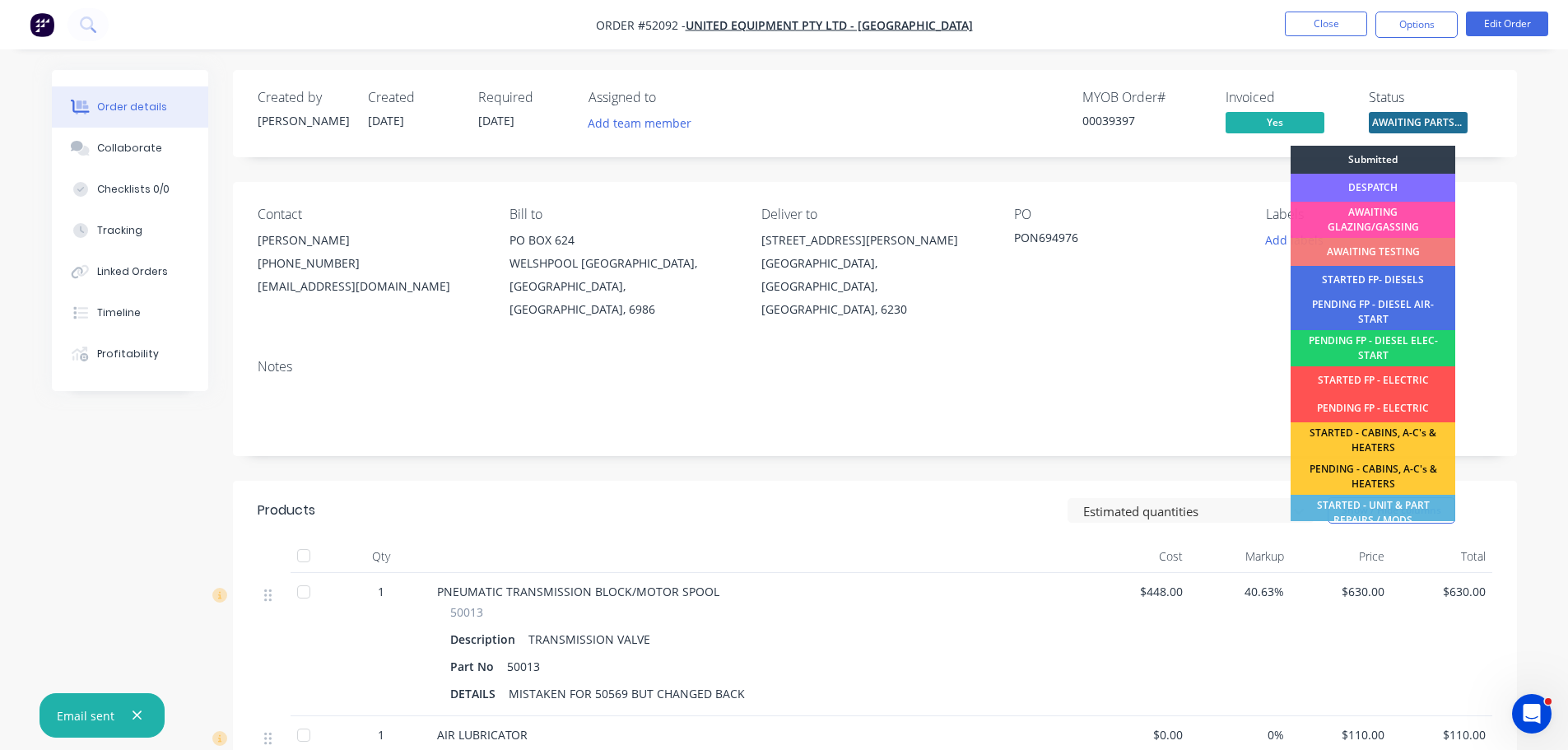
click at [1404, 186] on div "DESPATCH" at bounding box center [1372, 188] width 164 height 28
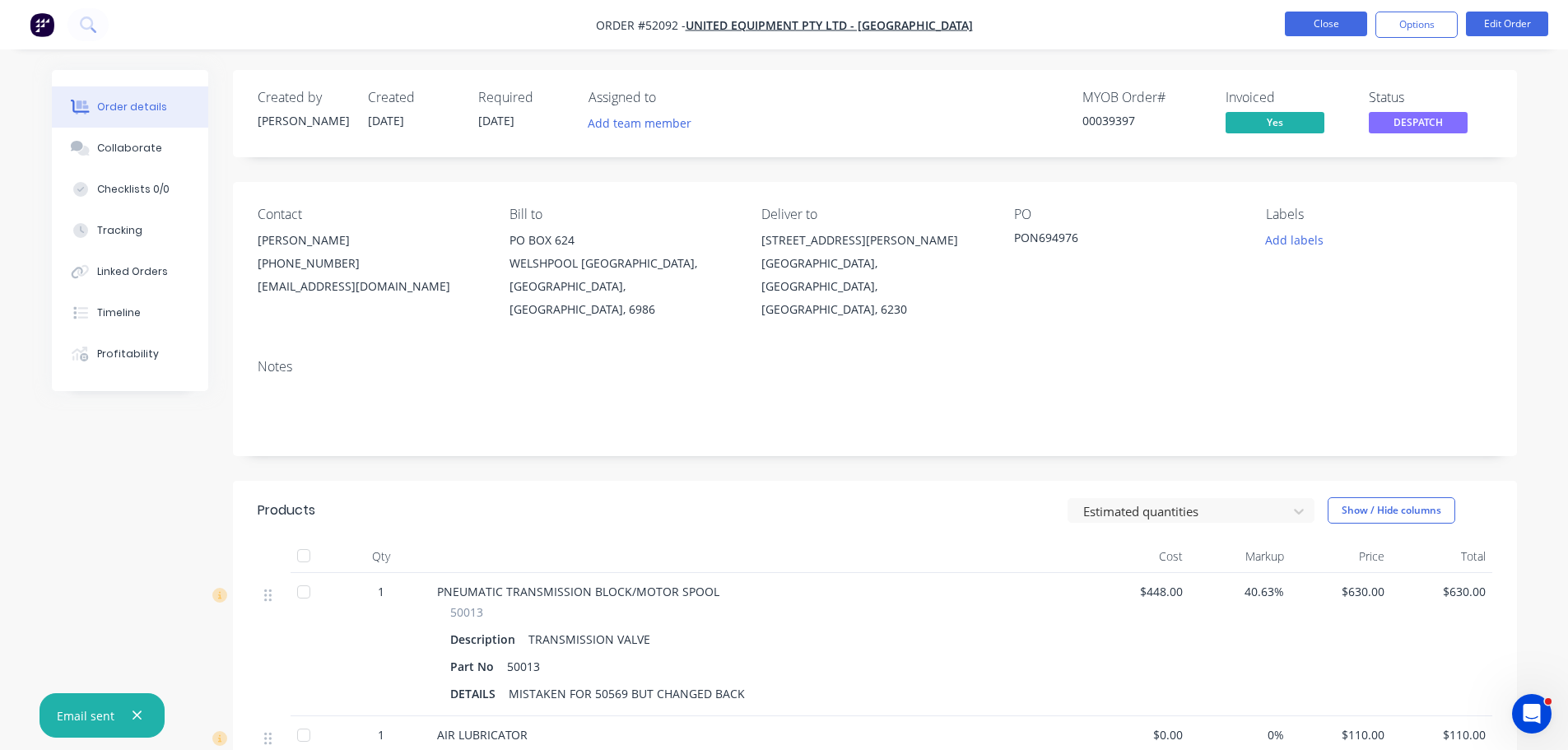
click at [1324, 23] on button "Close" at bounding box center [1326, 23] width 83 height 25
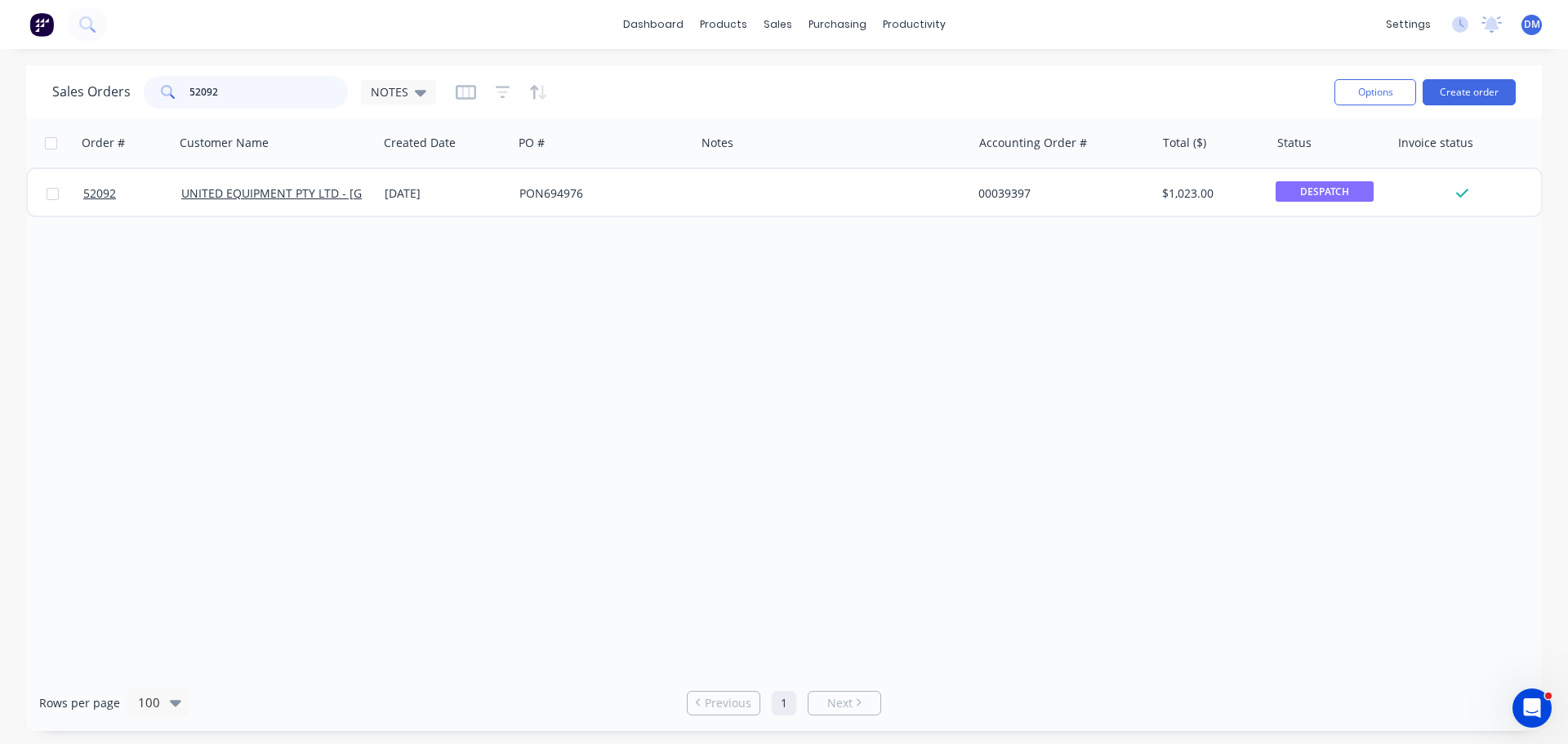
drag, startPoint x: 218, startPoint y: 96, endPoint x: 80, endPoint y: 87, distance: 138.3
click at [86, 86] on div "Sales Orders 52092 NOTES" at bounding box center [244, 92] width 384 height 32
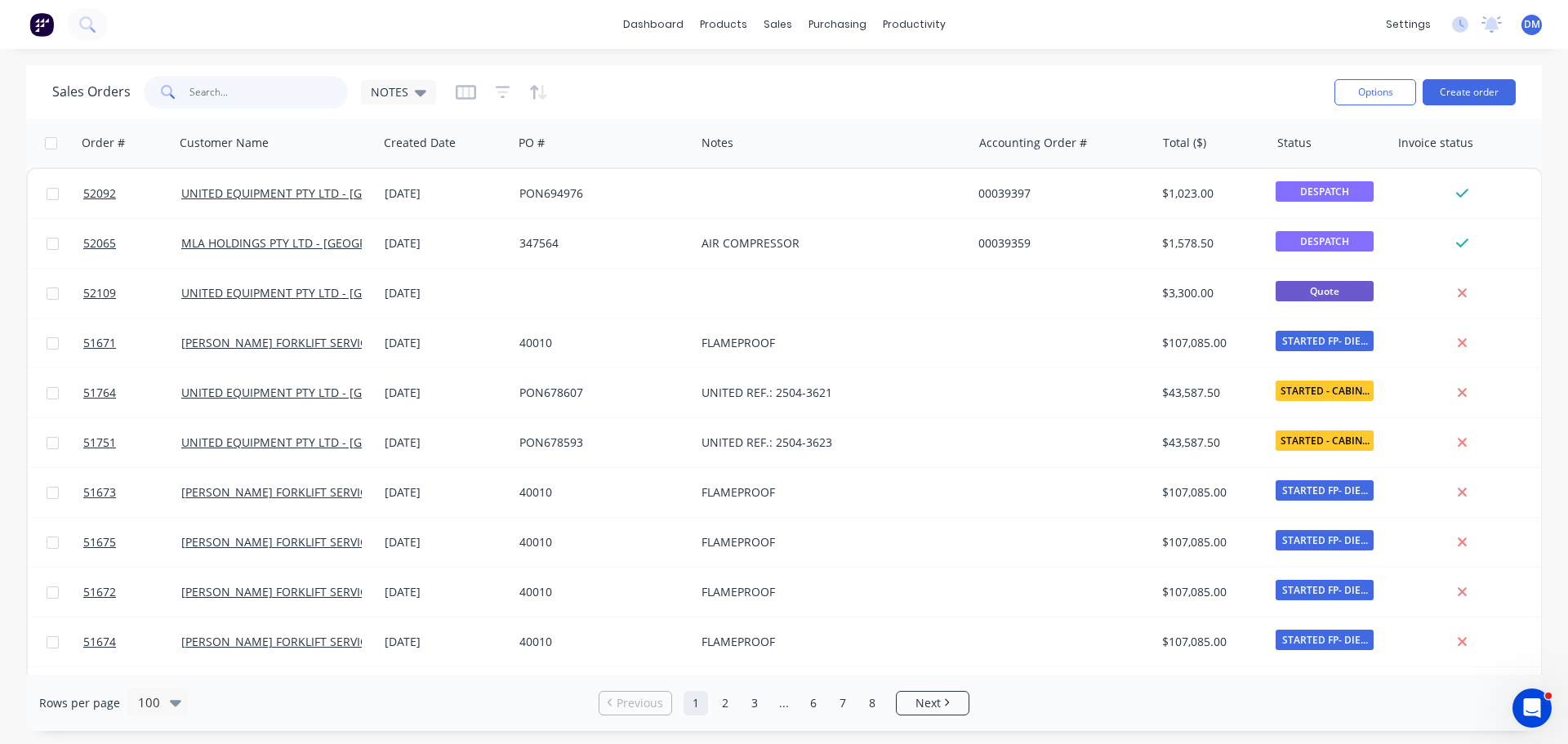
click at [203, 86] on input "text" at bounding box center [269, 92] width 160 height 32
type input "A11944"
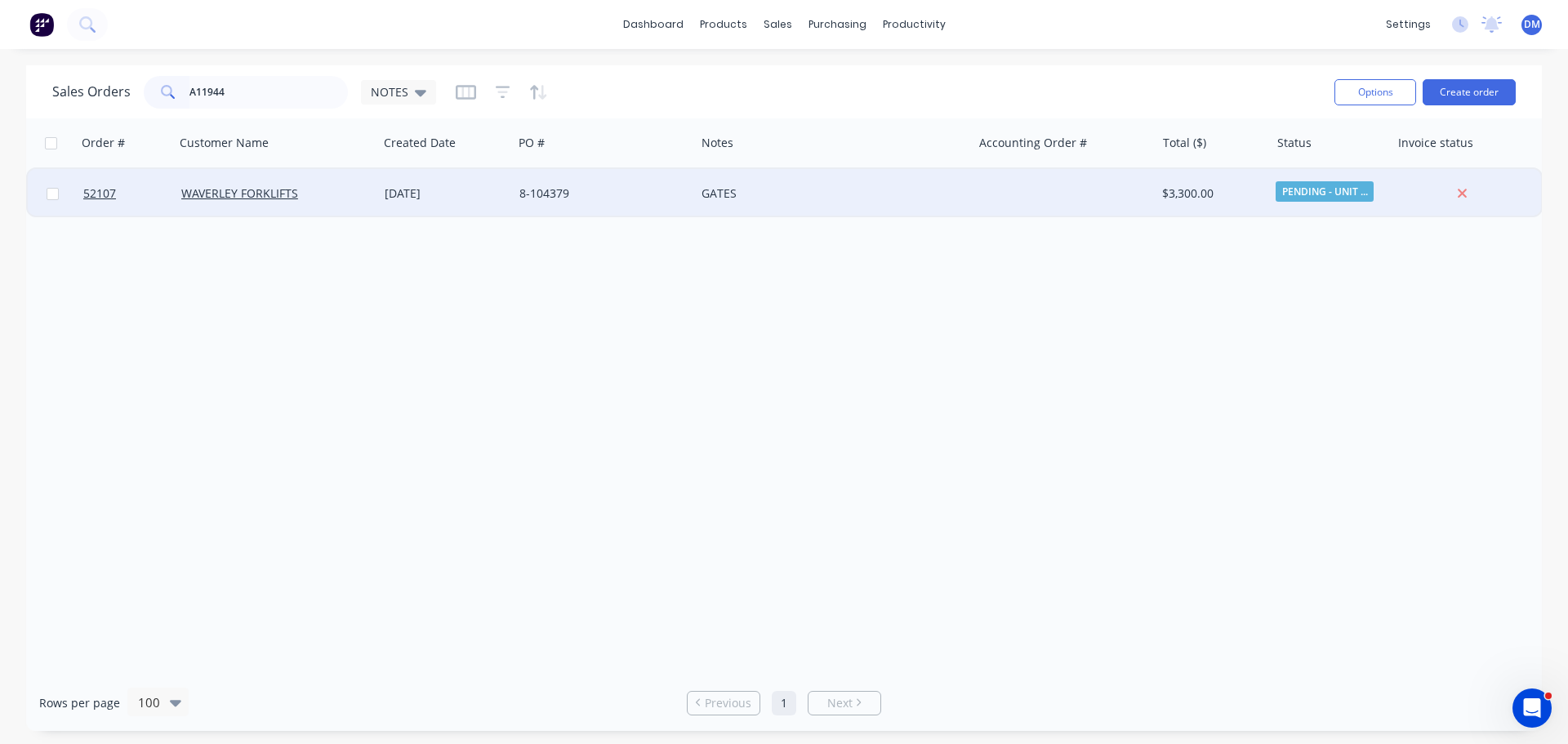
click at [555, 190] on div "8-104379" at bounding box center [600, 193] width 161 height 16
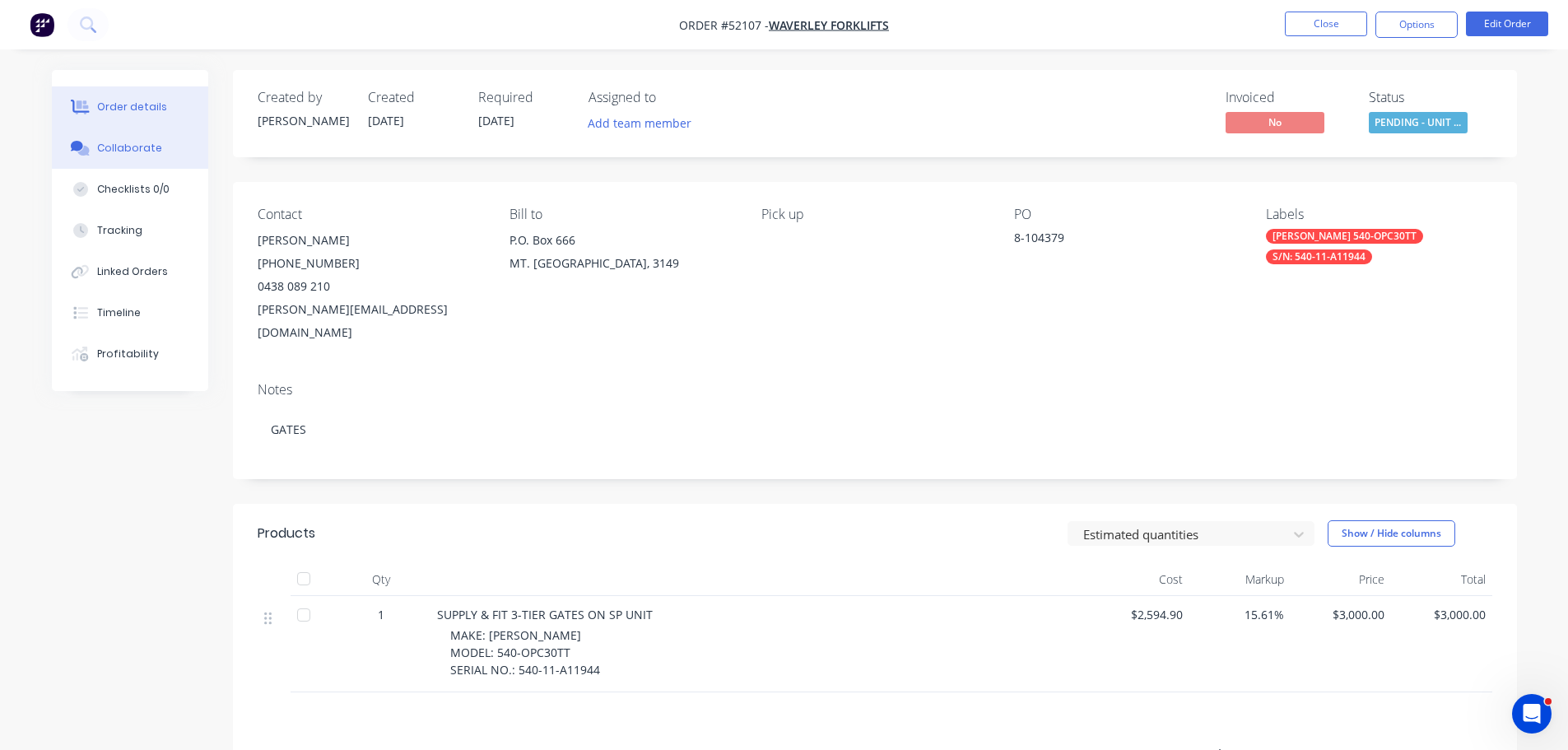
click at [140, 137] on button "Collaborate" at bounding box center [130, 148] width 156 height 41
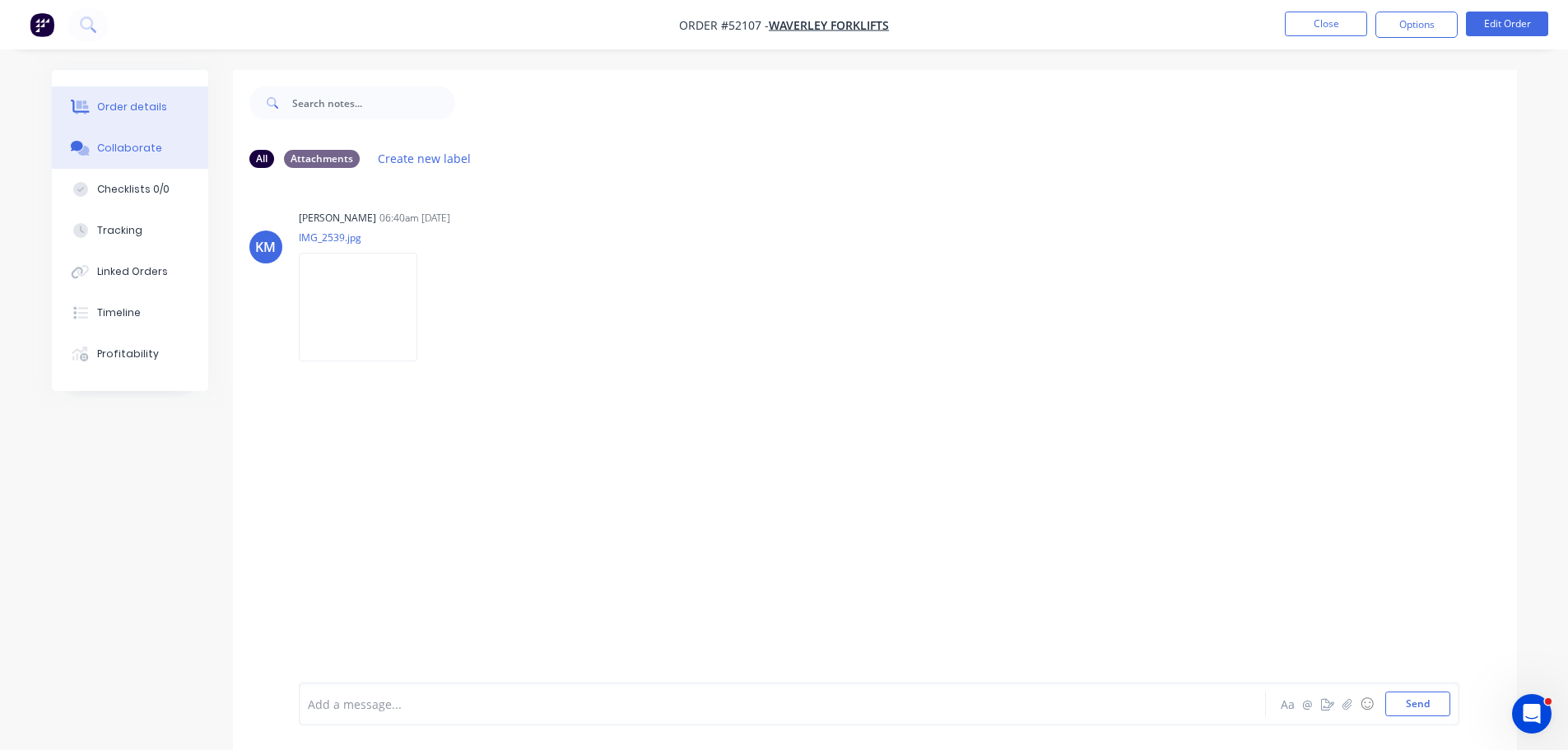
click at [151, 106] on div "Order details" at bounding box center [132, 107] width 70 height 15
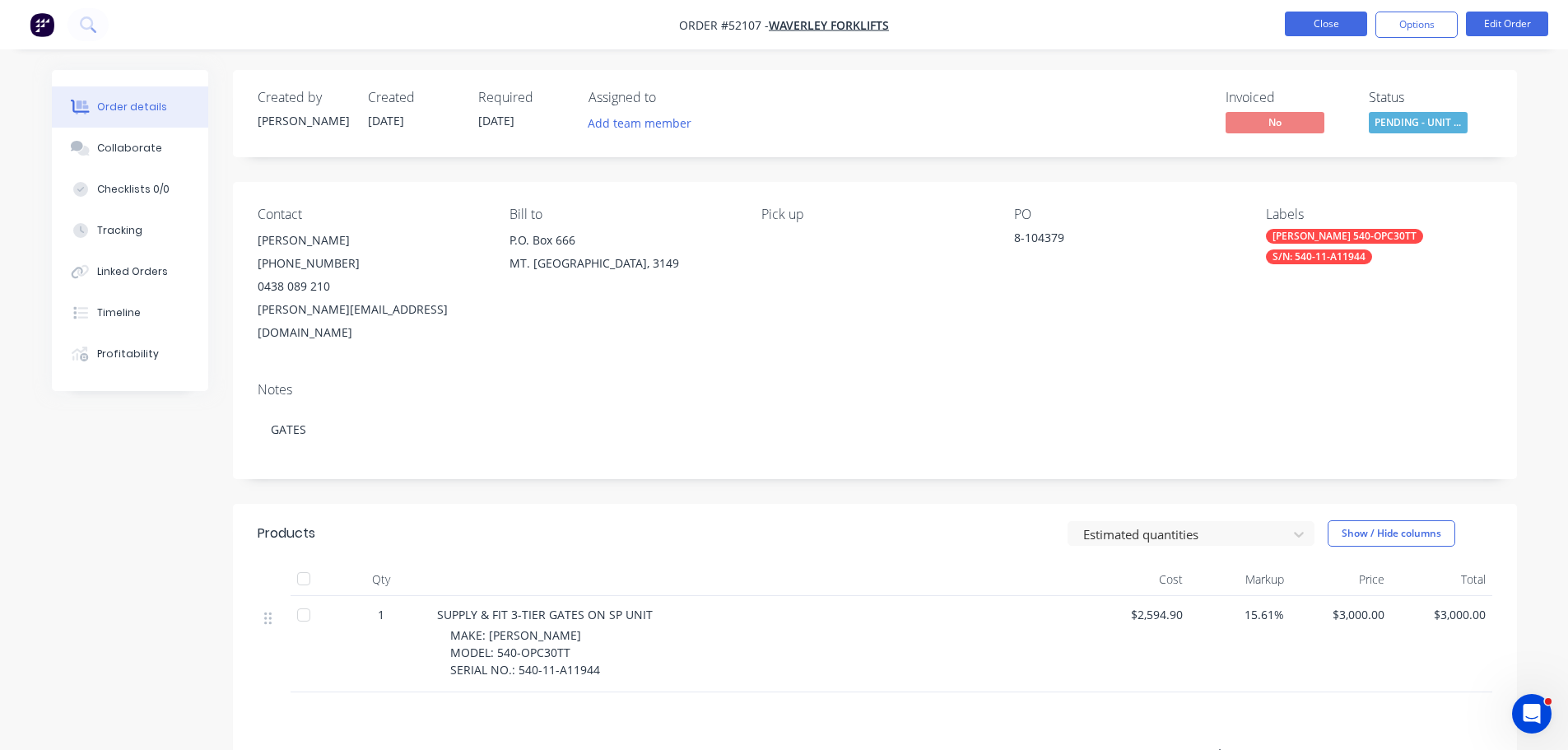
click at [1350, 29] on button "Close" at bounding box center [1326, 23] width 83 height 25
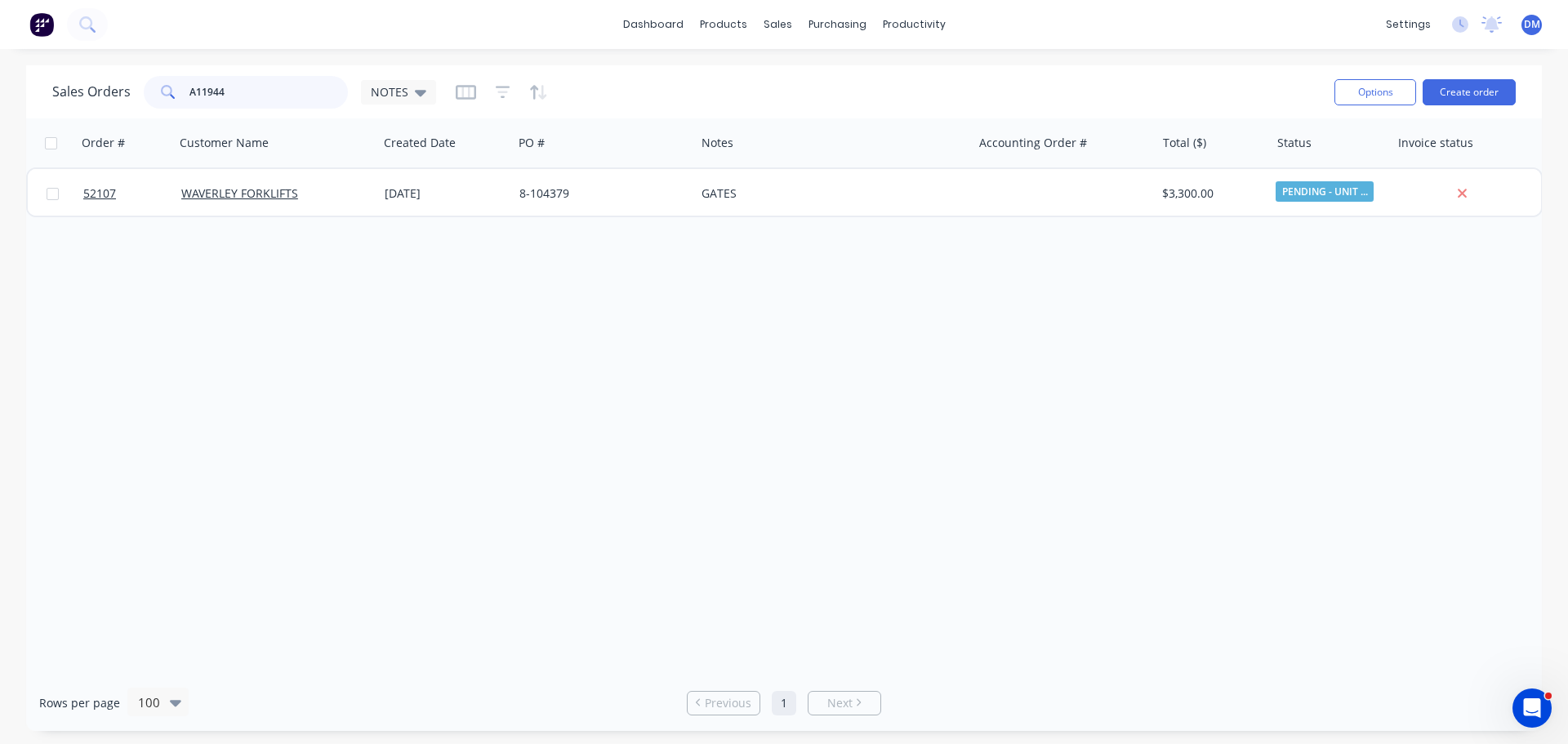
drag, startPoint x: 277, startPoint y: 91, endPoint x: 105, endPoint y: 86, distance: 172.1
click at [125, 84] on div "Sales Orders A11944 NOTES" at bounding box center [244, 92] width 384 height 32
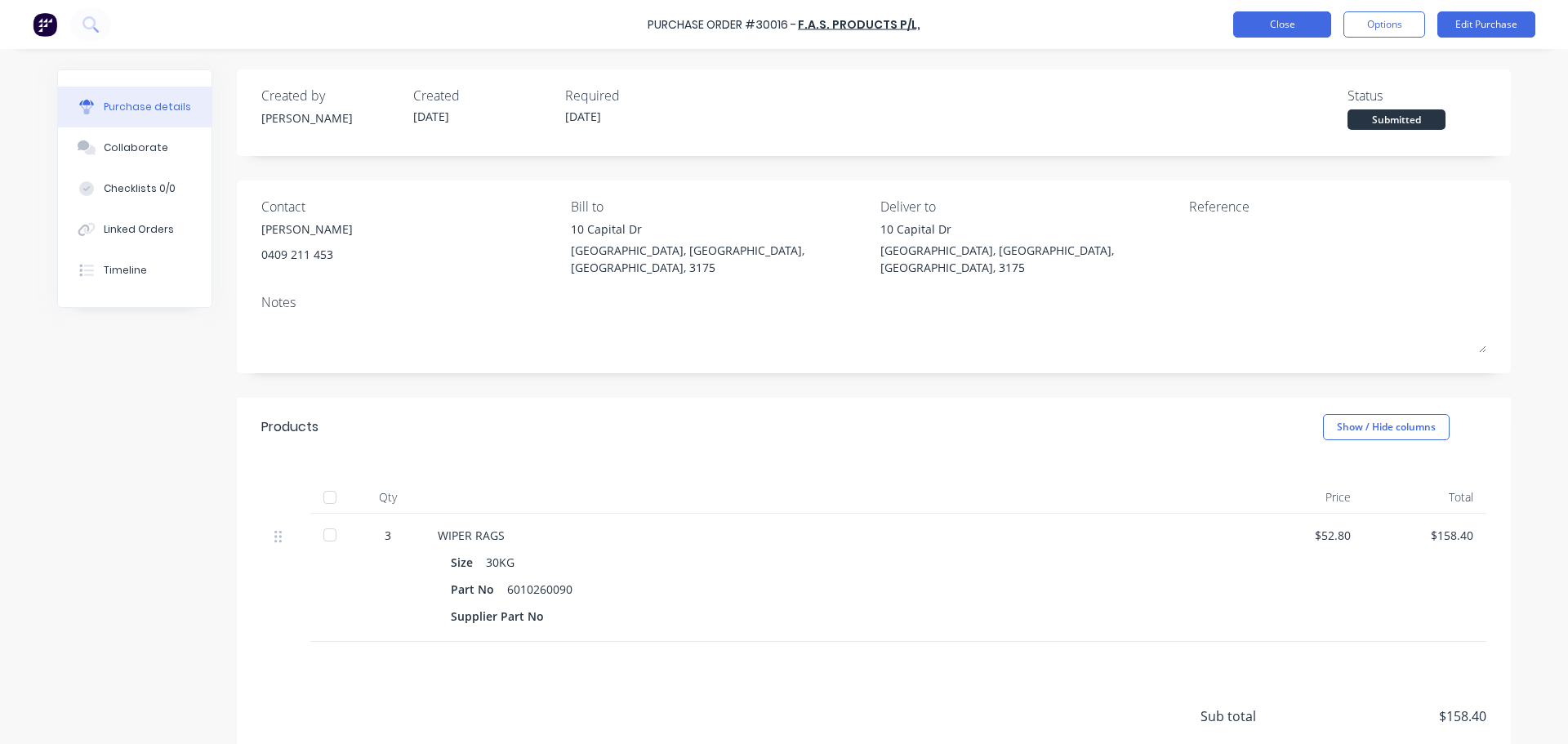
click at [1284, 22] on button "Close" at bounding box center [1281, 24] width 98 height 26
